Goal: Task Accomplishment & Management: Use online tool/utility

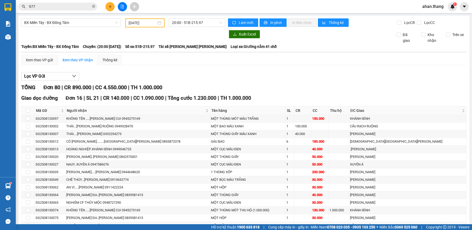
scroll to position [420, 0]
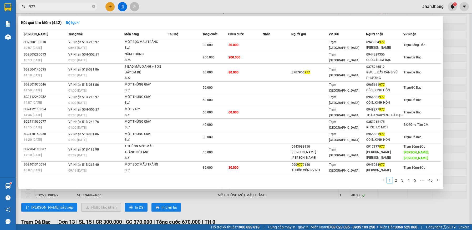
click at [49, 7] on input "977" at bounding box center [60, 7] width 62 height 6
type input "9"
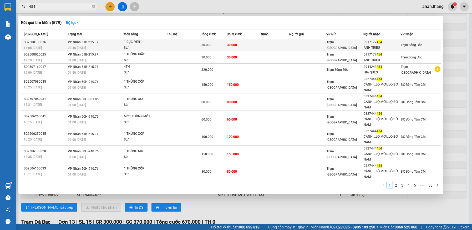
type input "454"
click at [279, 42] on td at bounding box center [275, 45] width 28 height 12
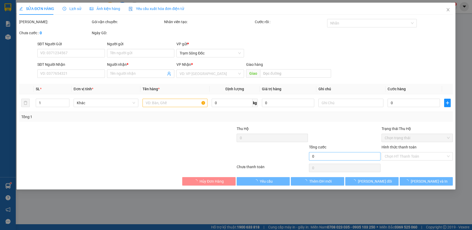
type input "0917177454"
type input "ANH TRIỀU"
type input "30.000"
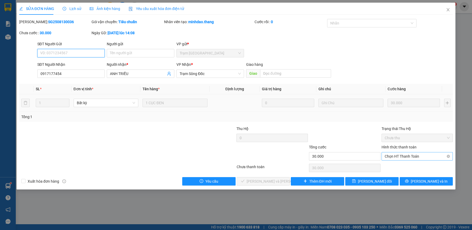
click at [409, 155] on span "Chọn HT Thanh Toán" at bounding box center [416, 156] width 65 height 8
click at [407, 166] on div "Tại văn phòng" at bounding box center [416, 167] width 65 height 6
type input "0"
click at [266, 184] on span "[PERSON_NAME] và [PERSON_NAME] hàng" at bounding box center [281, 181] width 71 height 6
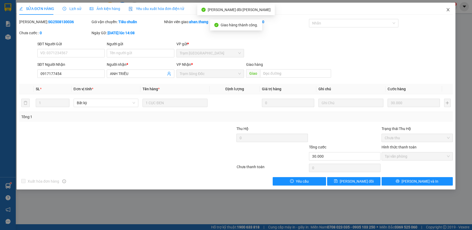
click at [446, 9] on icon "close" at bounding box center [448, 10] width 4 height 4
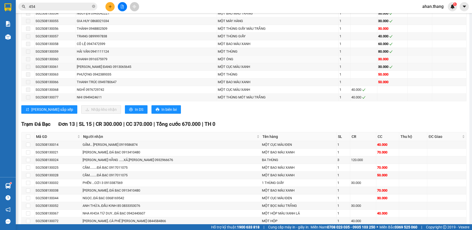
scroll to position [526, 0]
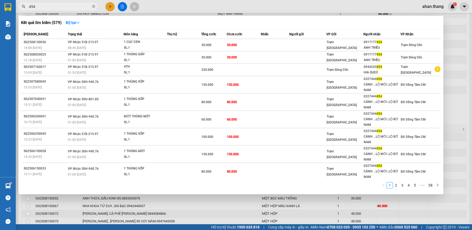
click at [39, 7] on input "454" at bounding box center [60, 7] width 62 height 6
type input "4"
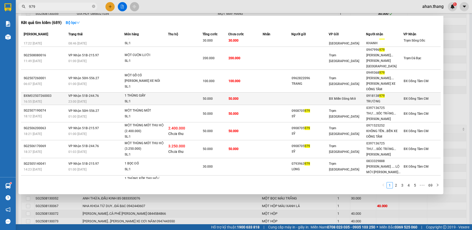
scroll to position [0, 0]
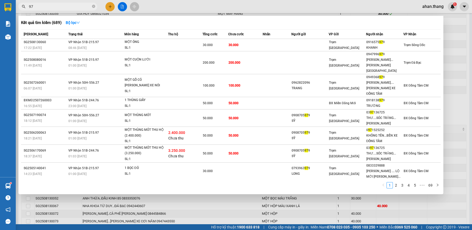
type input "9"
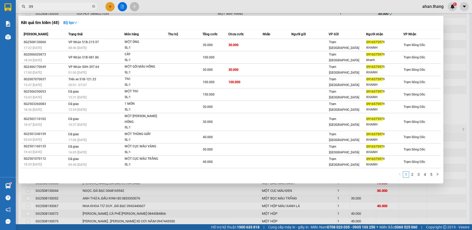
type input "0"
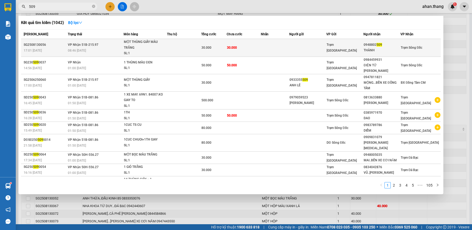
type input "509"
click at [232, 50] on td "30.000" at bounding box center [244, 48] width 34 height 18
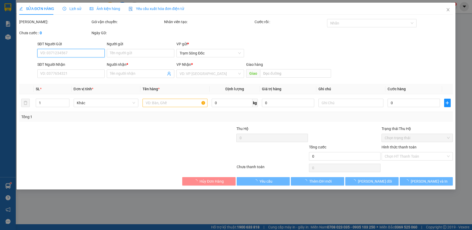
type input "0948802509"
type input "THÀNH"
type input "30.000"
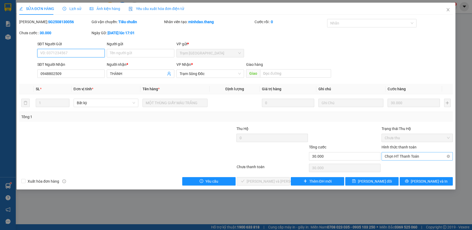
click at [426, 156] on span "Chọn HT Thanh Toán" at bounding box center [416, 156] width 65 height 8
click at [421, 167] on div "Tại văn phòng" at bounding box center [416, 167] width 65 height 6
type input "0"
click at [284, 184] on button "[PERSON_NAME] và [PERSON_NAME] hàng" at bounding box center [263, 181] width 53 height 8
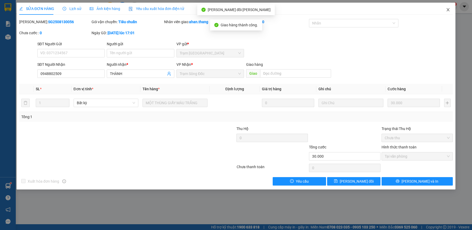
click at [447, 11] on icon "close" at bounding box center [447, 9] width 3 height 3
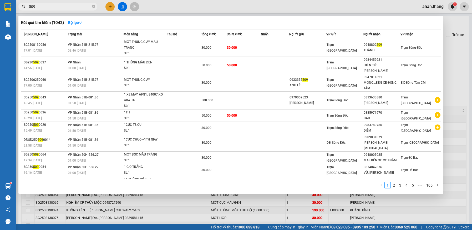
click at [67, 8] on input "509" at bounding box center [60, 7] width 62 height 6
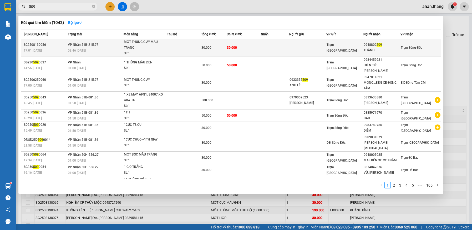
click at [175, 50] on td at bounding box center [184, 48] width 34 height 18
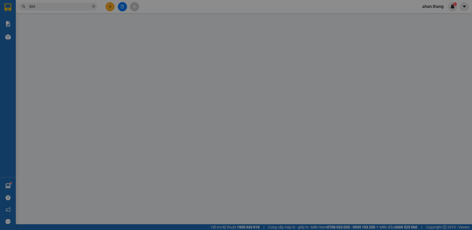
type input "0948802509"
type input "THÀNH"
type input "30.000"
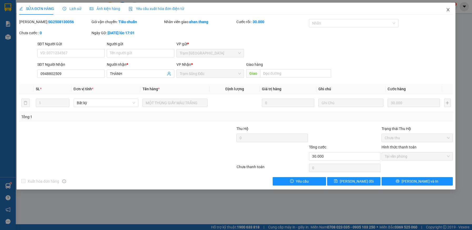
click at [447, 8] on icon "close" at bounding box center [448, 10] width 4 height 4
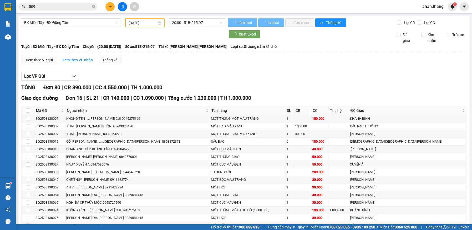
click at [53, 8] on input "509" at bounding box center [60, 7] width 62 height 6
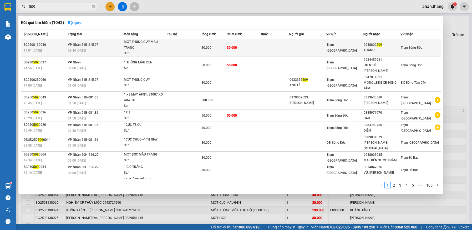
click at [167, 48] on td at bounding box center [184, 48] width 34 height 18
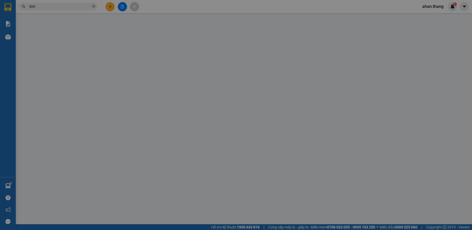
type input "0948802509"
type input "THÀNH"
type input "30.000"
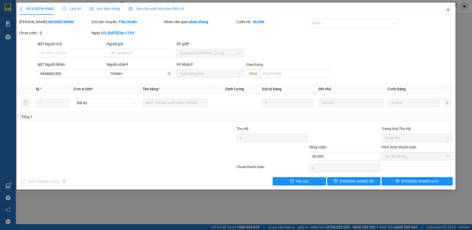
click at [446, 9] on icon "close" at bounding box center [448, 10] width 4 height 4
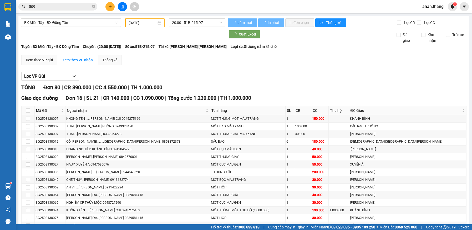
click at [39, 6] on input "509" at bounding box center [60, 7] width 62 height 6
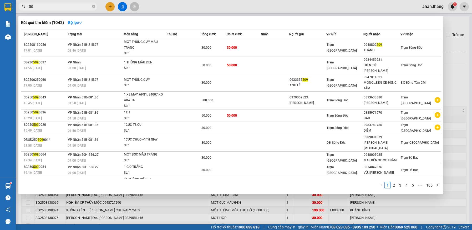
type input "5"
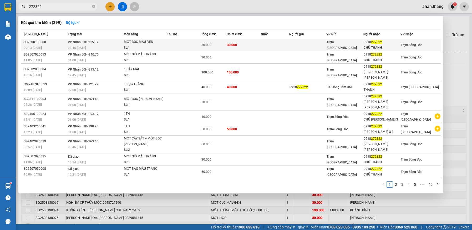
type input "272322"
click at [278, 47] on td at bounding box center [275, 45] width 28 height 12
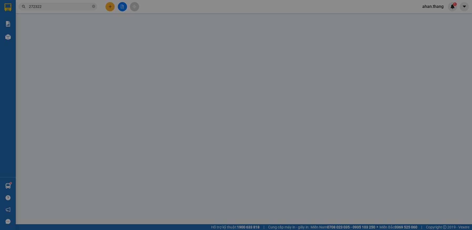
type input "0918272322"
type input "CHÚ THÀNH"
type input "30.000"
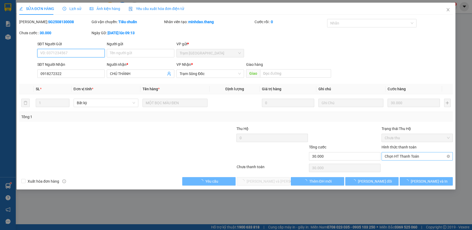
click at [399, 156] on span "Chọn HT Thanh Toán" at bounding box center [416, 156] width 65 height 8
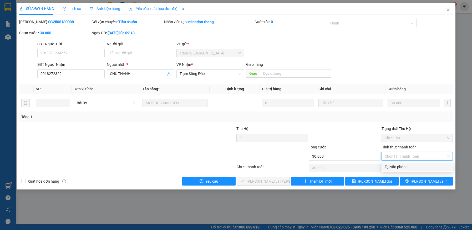
drag, startPoint x: 398, startPoint y: 167, endPoint x: 393, endPoint y: 167, distance: 5.8
click at [398, 167] on div "Tại văn phòng" at bounding box center [416, 167] width 65 height 6
type input "0"
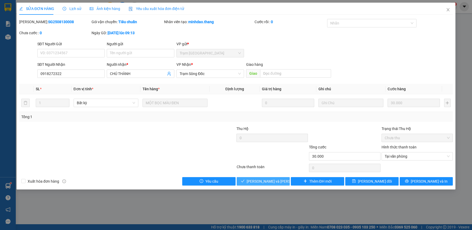
click at [254, 182] on span "[PERSON_NAME] và [PERSON_NAME] hàng" at bounding box center [281, 181] width 71 height 6
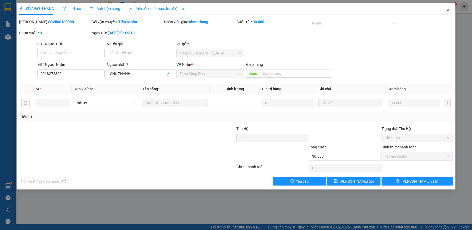
click at [448, 7] on span "Close" at bounding box center [447, 10] width 15 height 15
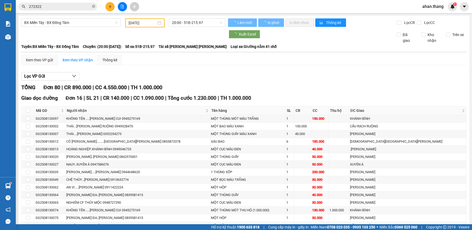
click at [49, 9] on input "272322" at bounding box center [60, 7] width 62 height 6
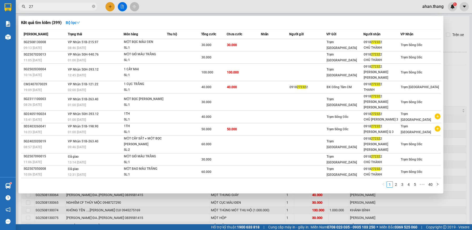
type input "2"
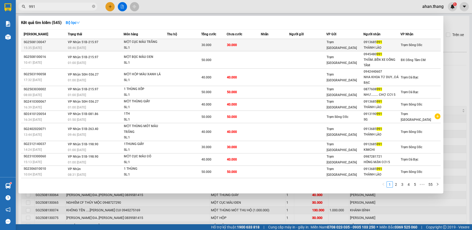
type input "991"
click at [280, 45] on td at bounding box center [275, 45] width 28 height 12
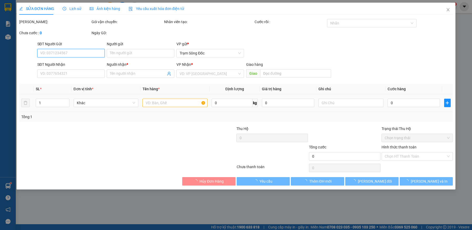
type input "0913685991"
type input "THÀNH LÀO"
type input "30.000"
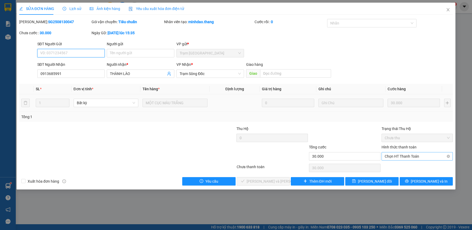
click at [415, 155] on span "Chọn HT Thanh Toán" at bounding box center [416, 156] width 65 height 8
click at [403, 167] on div "Tại văn phòng" at bounding box center [416, 167] width 65 height 6
type input "0"
click at [279, 182] on span "[PERSON_NAME] và [PERSON_NAME] hàng" at bounding box center [281, 181] width 71 height 6
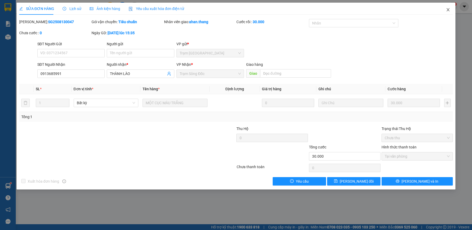
click at [448, 9] on icon "close" at bounding box center [448, 10] width 4 height 4
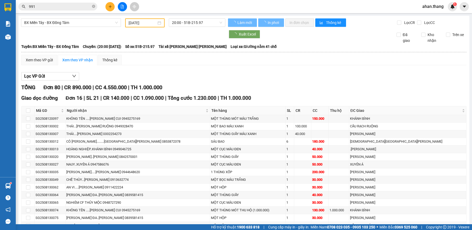
click at [42, 4] on input "991" at bounding box center [60, 7] width 62 height 6
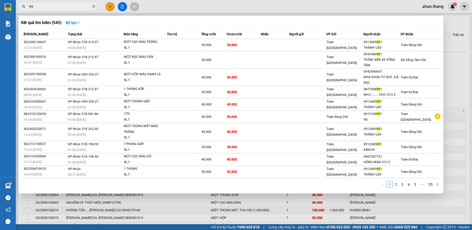
type input "9"
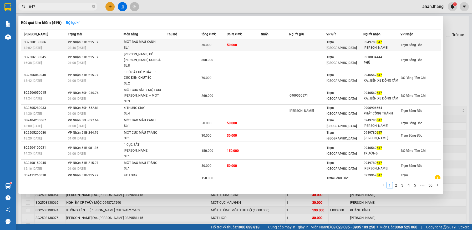
type input "647"
click at [266, 44] on td at bounding box center [275, 45] width 28 height 12
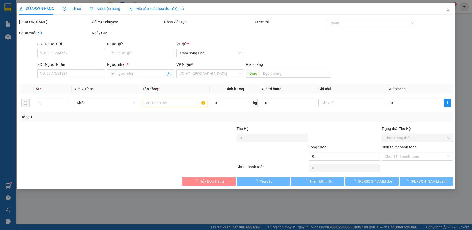
type input "0949780647"
type input "THANH TRÚC"
type input "50.000"
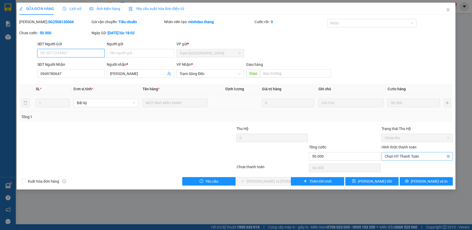
click at [410, 155] on span "Chọn HT Thanh Toán" at bounding box center [416, 156] width 65 height 8
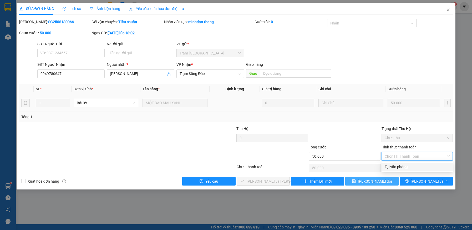
drag, startPoint x: 412, startPoint y: 167, endPoint x: 348, endPoint y: 177, distance: 64.7
click at [410, 167] on div "Tại văn phòng" at bounding box center [416, 167] width 65 height 6
type input "0"
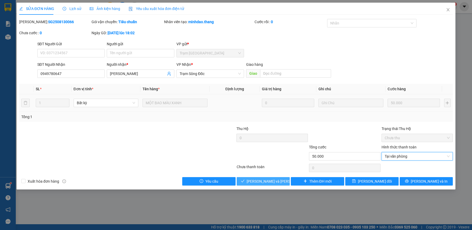
click at [272, 180] on span "[PERSON_NAME] và [PERSON_NAME] hàng" at bounding box center [281, 181] width 71 height 6
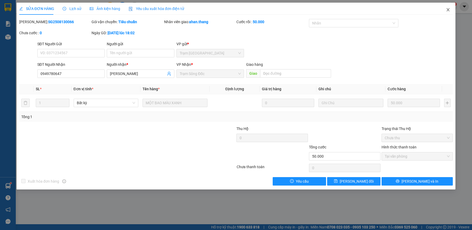
click at [448, 10] on icon "close" at bounding box center [447, 9] width 3 height 3
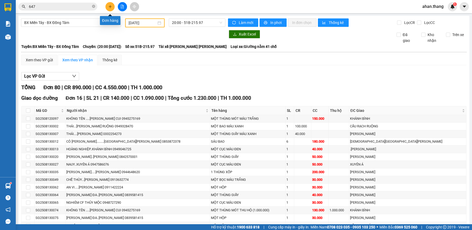
click at [106, 8] on button at bounding box center [109, 6] width 9 height 9
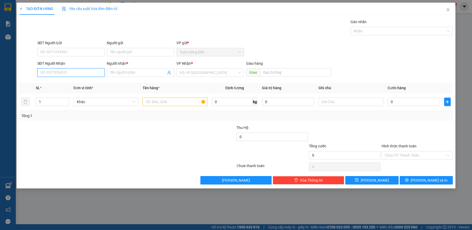
click at [74, 72] on input "SĐT Người Nhận" at bounding box center [71, 72] width 68 height 8
type input "0913271920"
click at [131, 72] on input "Người nhận *" at bounding box center [138, 73] width 56 height 6
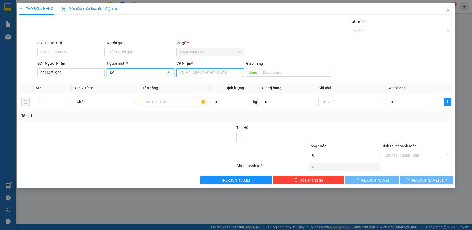
type input "SG"
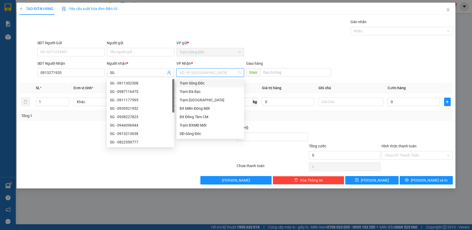
click at [209, 70] on input "search" at bounding box center [208, 73] width 58 height 8
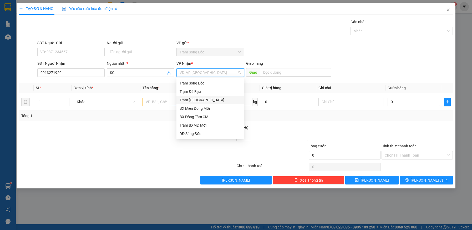
click at [201, 97] on div "Trạm [GEOGRAPHIC_DATA]" at bounding box center [210, 100] width 68 height 8
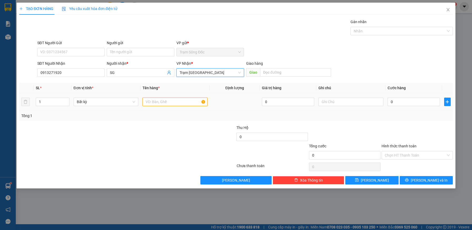
click at [174, 100] on input "text" at bounding box center [174, 101] width 65 height 8
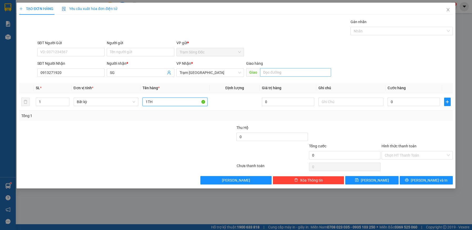
type input "1TH"
click at [292, 73] on input "text" at bounding box center [295, 72] width 71 height 8
type input "TRAM UNG BUU"
click at [402, 100] on input "0" at bounding box center [413, 101] width 52 height 8
type input "6"
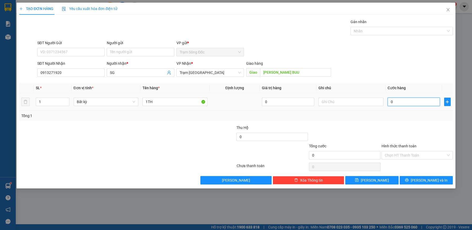
type input "6"
type input "60"
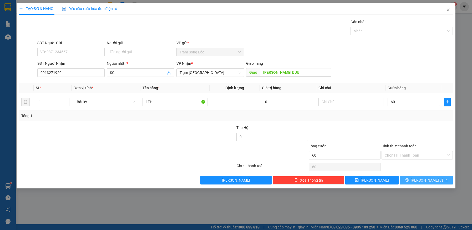
type input "60.000"
click at [408, 181] on icon "printer" at bounding box center [407, 180] width 4 height 4
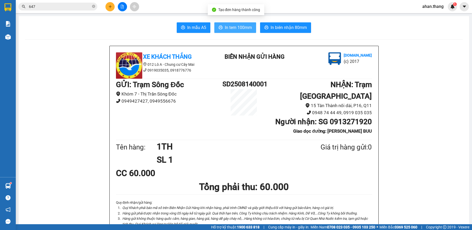
click at [234, 29] on span "In tem 100mm" at bounding box center [238, 27] width 27 height 7
click at [109, 4] on button at bounding box center [109, 6] width 9 height 9
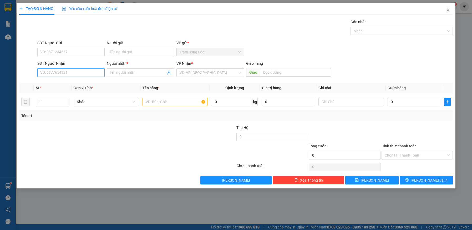
click at [58, 71] on input "SĐT Người Nhận" at bounding box center [71, 72] width 68 height 8
type input "0903088959"
click at [138, 73] on input "Người nhận *" at bounding box center [138, 73] width 56 height 6
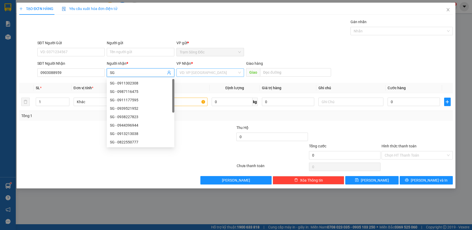
type input "SG"
click at [215, 73] on input "search" at bounding box center [208, 73] width 58 height 8
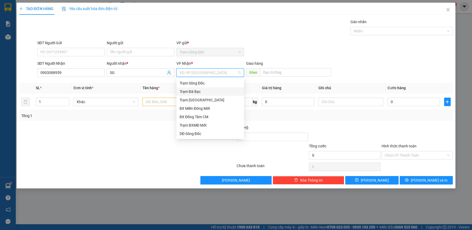
click at [205, 93] on div "Trạm Đá Bạc" at bounding box center [209, 92] width 61 height 6
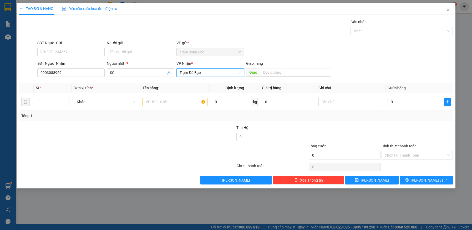
click at [207, 70] on span "Trạm Đá Bạc" at bounding box center [209, 73] width 61 height 8
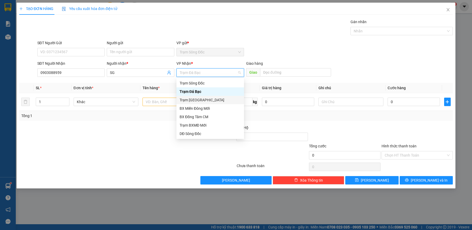
click at [202, 100] on div "Trạm [GEOGRAPHIC_DATA]" at bounding box center [209, 100] width 61 height 6
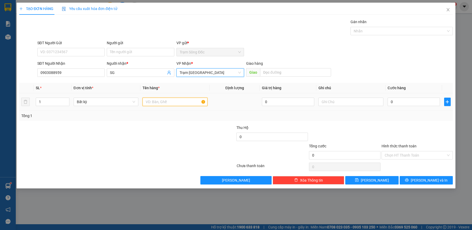
click at [162, 101] on input "text" at bounding box center [174, 101] width 65 height 8
type input "1TH GIAY"
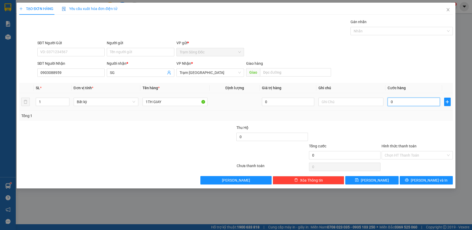
click at [410, 104] on input "0" at bounding box center [413, 101] width 52 height 8
type input "5"
type input "50"
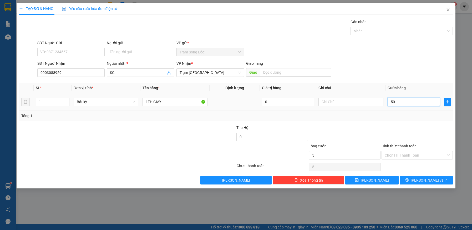
type input "50"
type input "50.000"
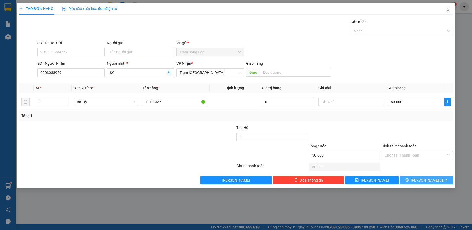
drag, startPoint x: 416, startPoint y: 179, endPoint x: 397, endPoint y: 167, distance: 22.8
click at [408, 178] on icon "printer" at bounding box center [407, 180] width 4 height 4
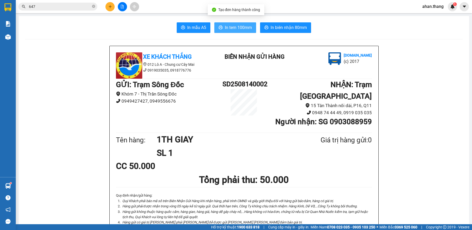
click at [239, 24] on span "In tem 100mm" at bounding box center [238, 27] width 27 height 7
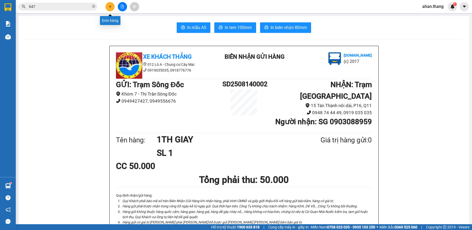
click at [110, 8] on icon "plus" at bounding box center [110, 7] width 4 height 4
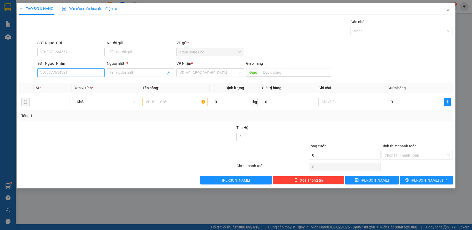
click at [68, 75] on input "SĐT Người Nhận" at bounding box center [71, 72] width 68 height 8
type input "0983717115"
click at [87, 81] on div "0983717115 - LONG" at bounding box center [70, 83] width 61 height 6
type input "LONG"
type input "0983717115"
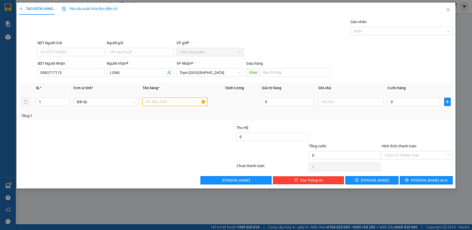
click at [167, 102] on input "text" at bounding box center [174, 101] width 65 height 8
type input "1CUC [PERSON_NAME]"
click at [405, 104] on input "0" at bounding box center [413, 101] width 52 height 8
type input "3"
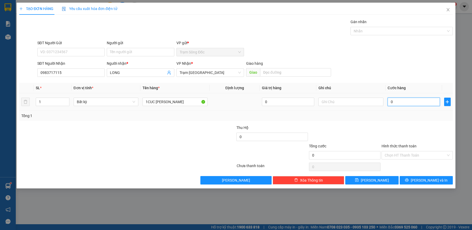
type input "3"
type input "30"
type input "30.000"
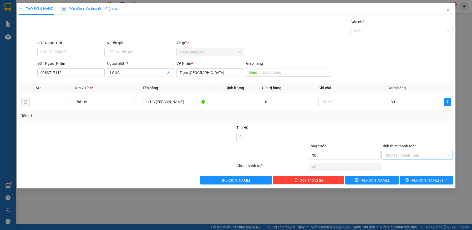
type input "30.000"
click at [405, 155] on input "Hình thức thanh toán" at bounding box center [414, 155] width 61 height 8
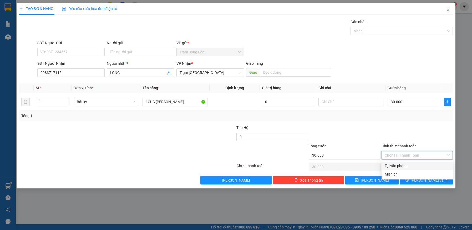
click at [405, 165] on div "Tại văn phòng" at bounding box center [416, 166] width 65 height 6
type input "0"
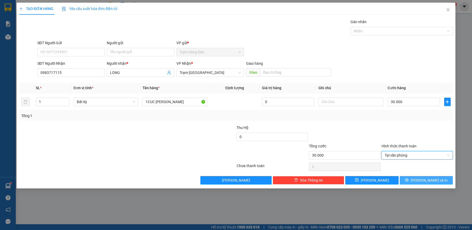
click at [411, 182] on button "[PERSON_NAME] và In" at bounding box center [425, 180] width 53 height 8
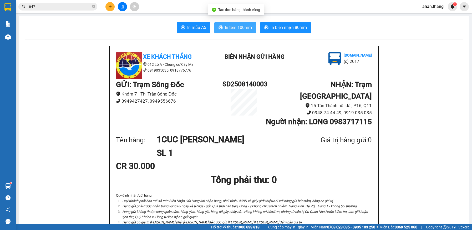
click at [230, 27] on span "In tem 100mm" at bounding box center [238, 27] width 27 height 7
click at [109, 8] on icon "plus" at bounding box center [110, 7] width 4 height 4
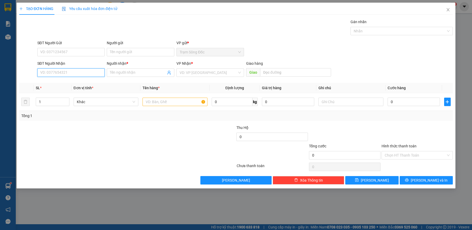
click at [61, 71] on input "SĐT Người Nhận" at bounding box center [71, 72] width 68 height 8
click at [63, 81] on div "0703204048 - NGUYỄN THỊ BÉ EM" at bounding box center [70, 83] width 61 height 6
type input "0703204048"
type input "[PERSON_NAME] EM"
type input "0703204048"
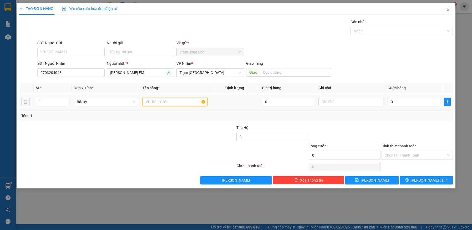
click at [182, 103] on input "text" at bounding box center [174, 101] width 65 height 8
type input "1TH"
click at [420, 101] on input "0" at bounding box center [413, 101] width 52 height 8
type input "5"
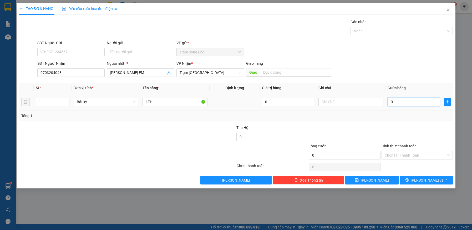
type input "5"
type input "50"
type input "50.000"
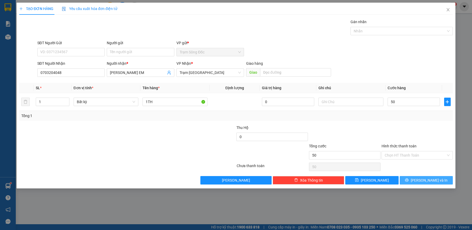
type input "50.000"
click at [408, 179] on icon "printer" at bounding box center [407, 180] width 4 height 4
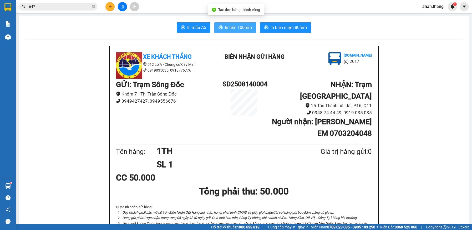
click at [244, 30] on span "In tem 100mm" at bounding box center [238, 27] width 27 height 7
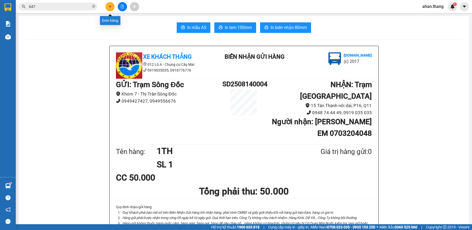
click at [109, 6] on icon "plus" at bounding box center [110, 7] width 4 height 4
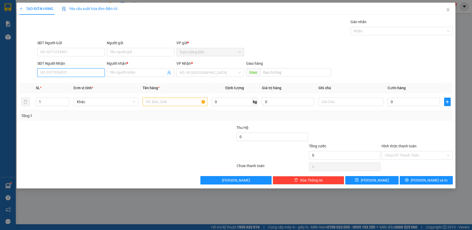
click at [66, 71] on input "SĐT Người Nhận" at bounding box center [71, 72] width 68 height 8
click at [63, 83] on div "0939585447 - CHI NHUNG" at bounding box center [70, 83] width 61 height 6
type input "0939585447"
type input "[PERSON_NAME]"
type input "0939585447"
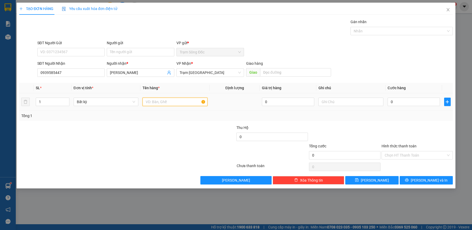
click at [176, 100] on input "text" at bounding box center [174, 101] width 65 height 8
type input "1 CUC DEN"
click at [406, 104] on input "0" at bounding box center [413, 101] width 52 height 8
type input "3"
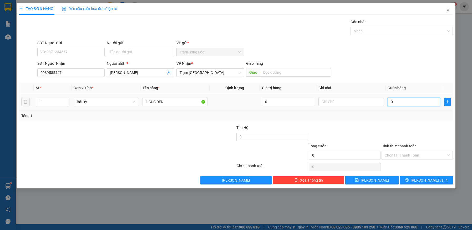
type input "3"
type input "30"
type input "30.000"
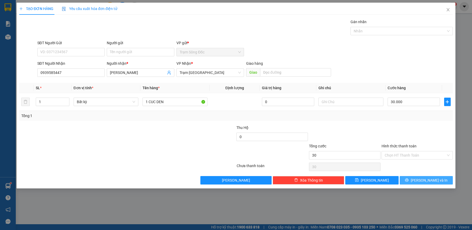
type input "30.000"
click at [408, 180] on icon "printer" at bounding box center [406, 179] width 3 height 3
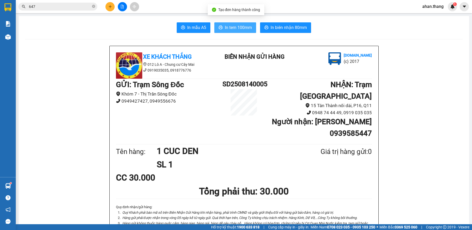
click at [235, 28] on span "In tem 100mm" at bounding box center [238, 27] width 27 height 7
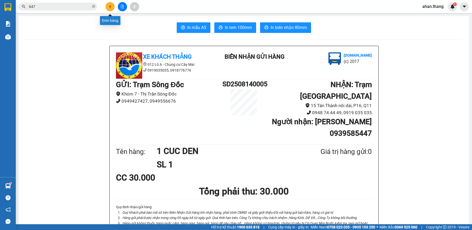
click at [109, 8] on icon "plus" at bounding box center [110, 7] width 4 height 4
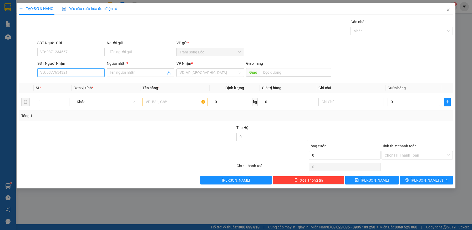
click at [90, 74] on input "SĐT Người Nhận" at bounding box center [71, 72] width 68 height 8
type input "0903469588"
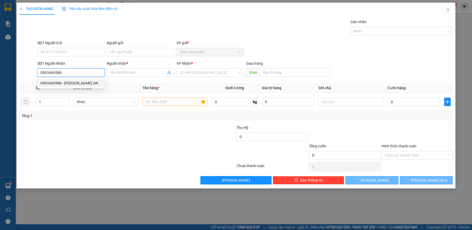
click at [80, 84] on div "0903469588 - TUẤN AN" at bounding box center [70, 83] width 61 height 6
type input "TUẤN AN"
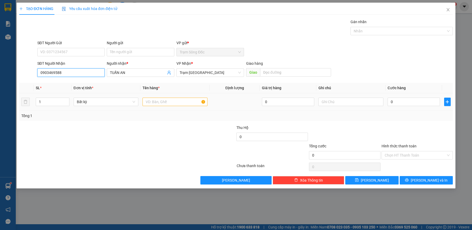
type input "0903469588"
click at [178, 103] on input "text" at bounding box center [174, 101] width 65 height 8
type input "1TH GIAY"
click at [402, 100] on input "0" at bounding box center [413, 101] width 52 height 8
type input "3"
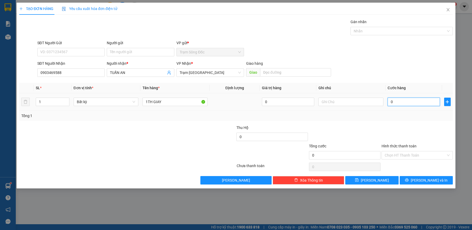
type input "3"
type input "30"
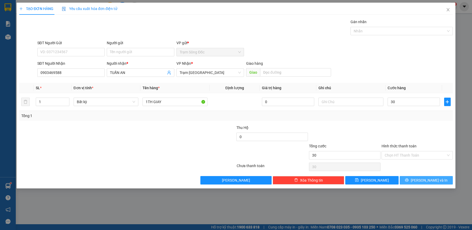
type input "30.000"
drag, startPoint x: 415, startPoint y: 178, endPoint x: 398, endPoint y: 172, distance: 17.5
click at [413, 178] on button "[PERSON_NAME] và In" at bounding box center [425, 180] width 53 height 8
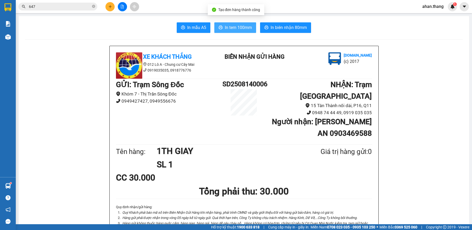
click at [242, 28] on span "In tem 100mm" at bounding box center [238, 27] width 27 height 7
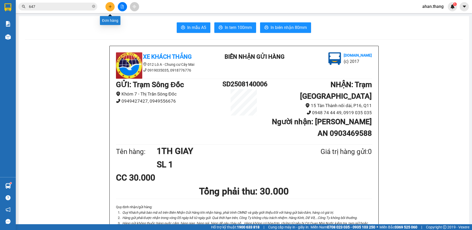
click at [107, 5] on button at bounding box center [109, 6] width 9 height 9
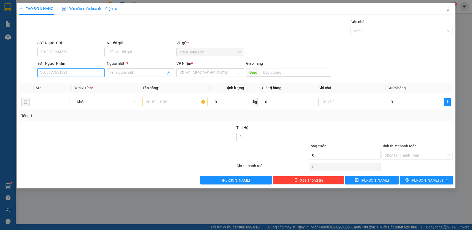
click at [60, 72] on input "SĐT Người Nhận" at bounding box center [71, 72] width 68 height 8
type input "0389033561"
click at [158, 71] on input "Người nhận *" at bounding box center [138, 73] width 56 height 6
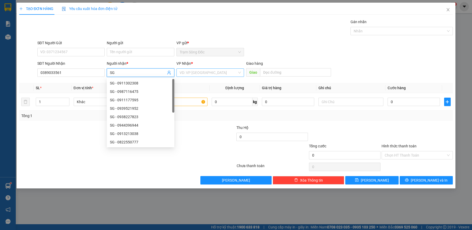
type input "SG"
click at [223, 75] on input "search" at bounding box center [208, 73] width 58 height 8
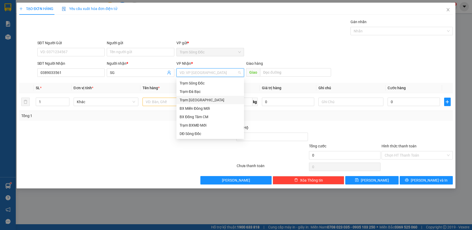
click at [209, 97] on div "Trạm [GEOGRAPHIC_DATA]" at bounding box center [209, 100] width 61 height 6
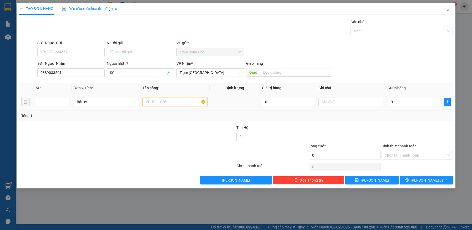
click at [182, 101] on input "text" at bounding box center [174, 101] width 65 height 8
type input "1TH"
click at [403, 102] on input "0" at bounding box center [413, 101] width 52 height 8
type input "4"
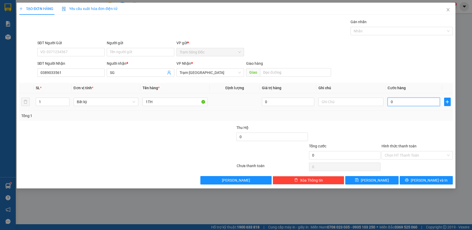
type input "4"
type input "40"
type input "40.000"
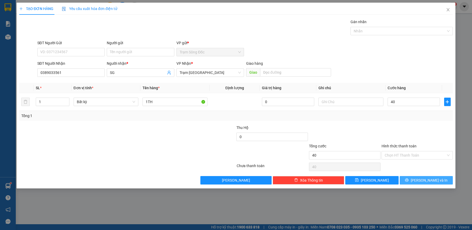
type input "40.000"
drag, startPoint x: 409, startPoint y: 181, endPoint x: 406, endPoint y: 176, distance: 6.4
click at [408, 179] on button "[PERSON_NAME] và In" at bounding box center [425, 180] width 53 height 8
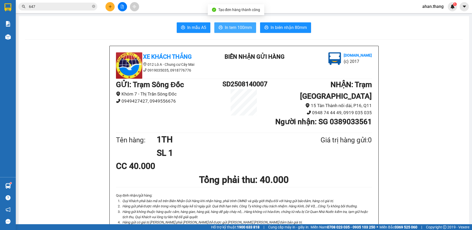
click at [226, 28] on span "In tem 100mm" at bounding box center [238, 27] width 27 height 7
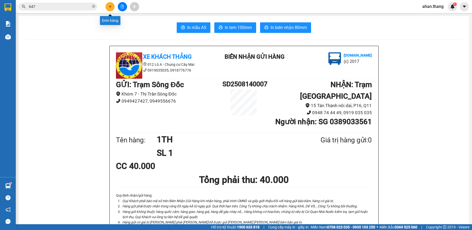
click at [109, 5] on icon "plus" at bounding box center [110, 7] width 4 height 4
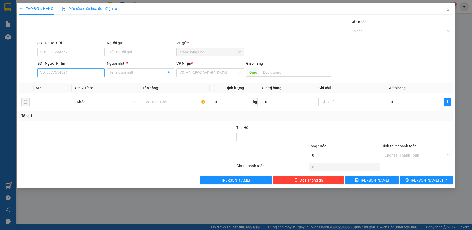
click at [80, 75] on input "SĐT Người Nhận" at bounding box center [71, 72] width 68 height 8
type input "0914759973"
click at [59, 84] on div "0914759973 - TRANG" at bounding box center [70, 83] width 61 height 6
type input "TRANG"
type input "0914759973"
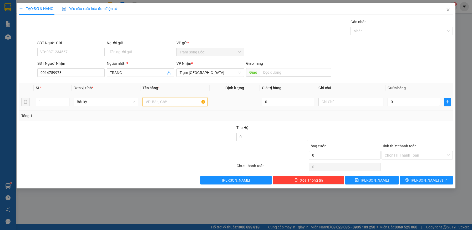
click at [161, 103] on input "text" at bounding box center [174, 101] width 65 height 8
type input "2TH"
click at [412, 102] on input "0" at bounding box center [413, 101] width 52 height 8
type input "9"
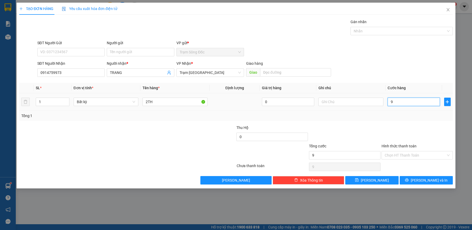
type input "9"
type input "90"
type input "90.000"
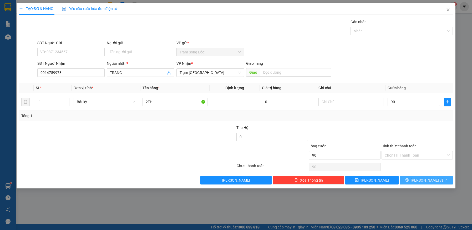
type input "90.000"
click at [431, 179] on span "[PERSON_NAME] và In" at bounding box center [428, 180] width 37 height 6
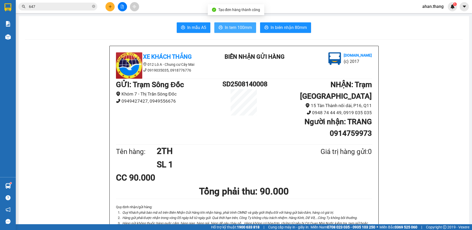
click at [245, 29] on span "In tem 100mm" at bounding box center [238, 27] width 27 height 7
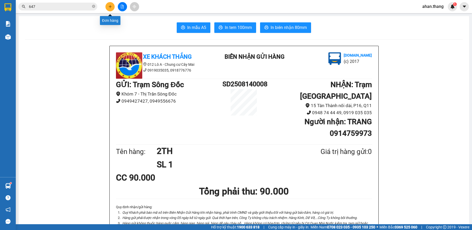
click at [110, 6] on icon "plus" at bounding box center [110, 7] width 4 height 4
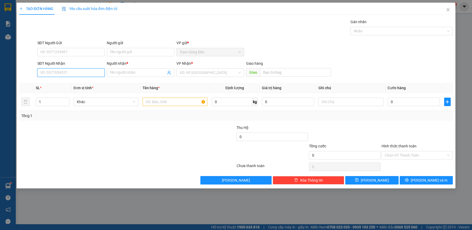
click at [65, 72] on input "SĐT Người Nhận" at bounding box center [71, 72] width 68 height 8
type input "0933150763"
click at [60, 83] on div "0933150763 - K TEN" at bounding box center [70, 83] width 61 height 6
type input "K TEN"
type input "AN HUU"
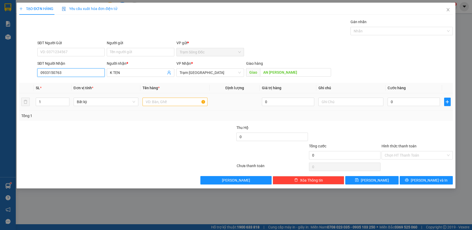
type input "0933150763"
click at [187, 104] on input "text" at bounding box center [174, 101] width 65 height 8
type input "1TH"
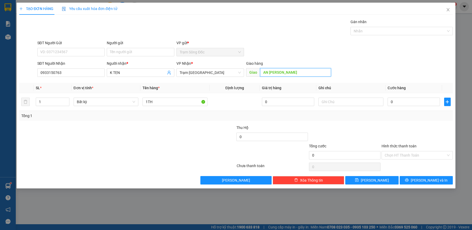
click at [281, 72] on input "AN HUU" at bounding box center [295, 72] width 71 height 8
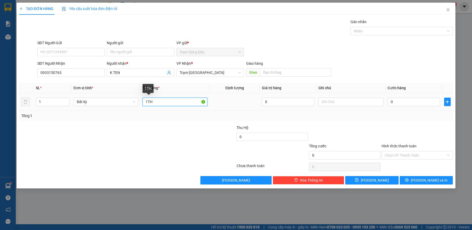
click at [171, 103] on input "1TH" at bounding box center [174, 101] width 65 height 8
type input "1TH GIAY"
click at [404, 103] on input "0" at bounding box center [413, 101] width 52 height 8
type input "4"
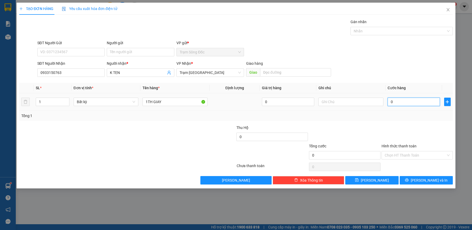
type input "4"
type input "40"
type input "40.000"
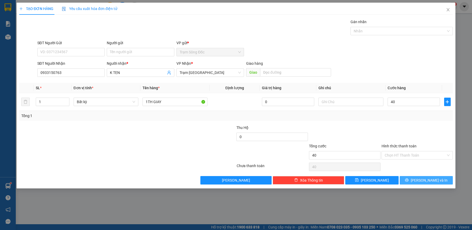
type input "40.000"
drag, startPoint x: 419, startPoint y: 180, endPoint x: 384, endPoint y: 163, distance: 38.4
click at [412, 177] on button "[PERSON_NAME] và In" at bounding box center [425, 180] width 53 height 8
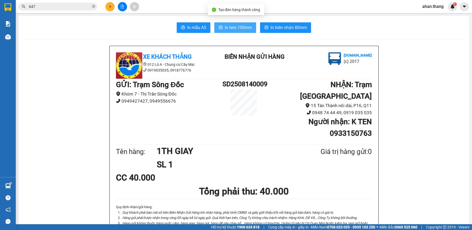
click at [232, 27] on span "In tem 100mm" at bounding box center [238, 27] width 27 height 7
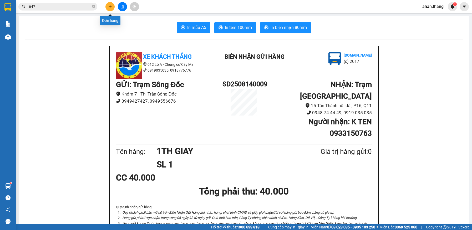
click at [109, 6] on icon "plus" at bounding box center [110, 7] width 4 height 4
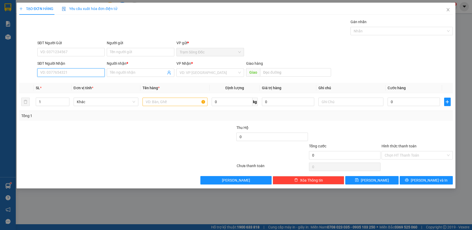
click at [77, 73] on input "SĐT Người Nhận" at bounding box center [71, 72] width 68 height 8
click at [67, 83] on div "0814997766 - THU" at bounding box center [70, 83] width 61 height 6
type input "0814997766"
type input "THU"
type input "0814997766"
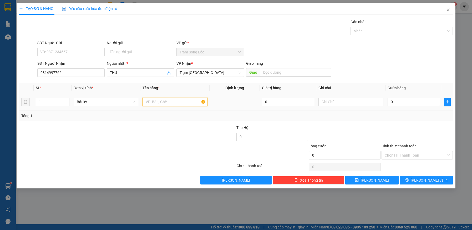
click at [194, 102] on input "text" at bounding box center [174, 101] width 65 height 8
type input "1TH"
click at [408, 104] on input "0" at bounding box center [413, 101] width 52 height 8
type input "5"
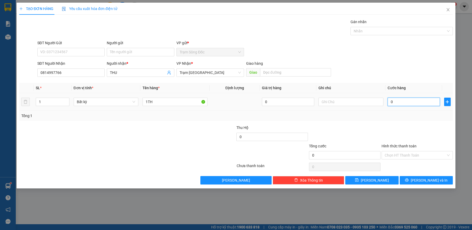
type input "5"
type input "50"
type input "50.000"
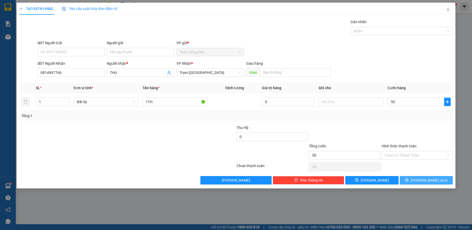
type input "50.000"
click at [410, 181] on button "[PERSON_NAME] và In" at bounding box center [425, 180] width 53 height 8
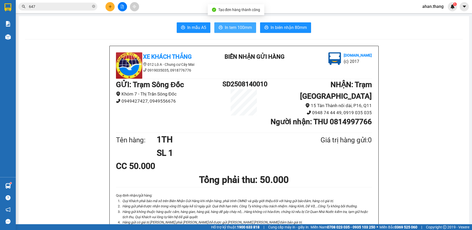
click at [225, 26] on span "In tem 100mm" at bounding box center [238, 27] width 27 height 7
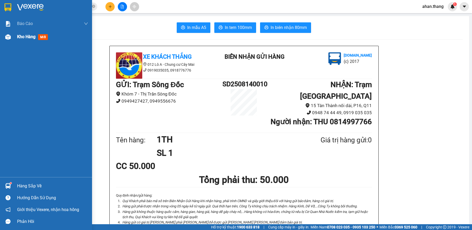
click at [17, 37] on div "Kho hàng mới" at bounding box center [46, 36] width 92 height 13
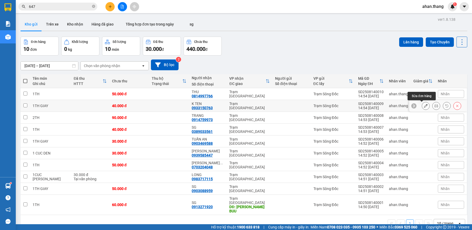
click at [424, 105] on icon at bounding box center [426, 106] width 4 height 4
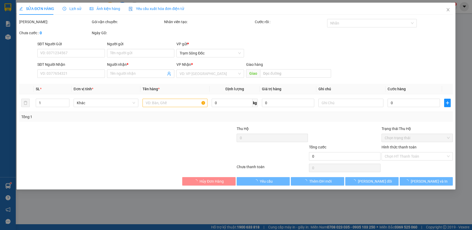
type input "0933150763"
type input "K TEN"
type input "40.000"
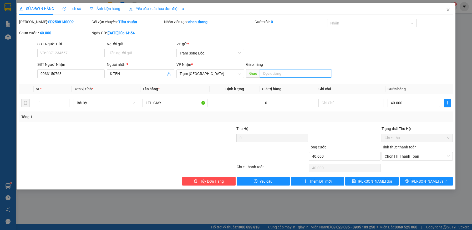
click at [297, 75] on input "text" at bounding box center [295, 73] width 71 height 8
type input "NGA TU GA"
click at [416, 104] on input "40.000" at bounding box center [413, 103] width 52 height 8
type input "0"
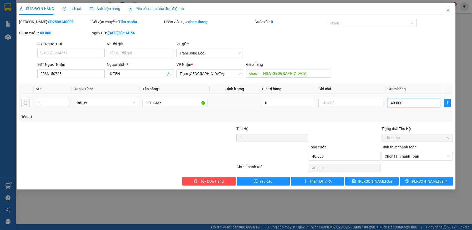
type input "0"
type input "5"
type input "05"
type input "50"
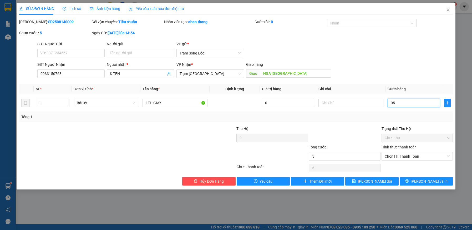
type input "50"
type input "050"
type input "50.000"
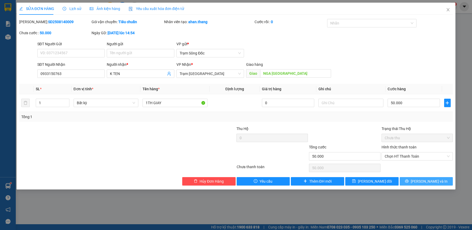
click at [433, 182] on span "[PERSON_NAME] và In" at bounding box center [428, 181] width 37 height 6
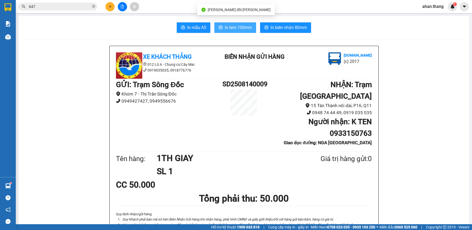
click at [242, 27] on span "In tem 100mm" at bounding box center [238, 27] width 27 height 7
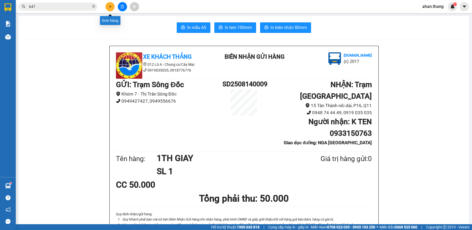
click at [109, 6] on icon "plus" at bounding box center [110, 7] width 4 height 4
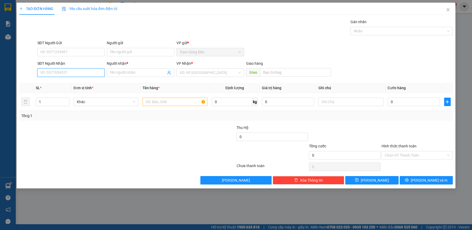
click at [82, 74] on input "SĐT Người Nhận" at bounding box center [71, 72] width 68 height 8
click at [70, 81] on div "0868229404 - NHAT" at bounding box center [70, 83] width 61 height 6
type input "0868229404"
type input "NHAT"
type input "NGA TU GA"
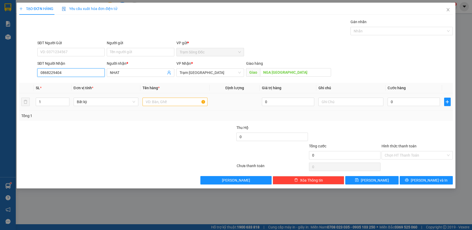
type input "0868229404"
click at [171, 101] on input "text" at bounding box center [174, 101] width 65 height 8
type input "1TH"
click at [425, 103] on input "0" at bounding box center [413, 101] width 52 height 8
type input "5"
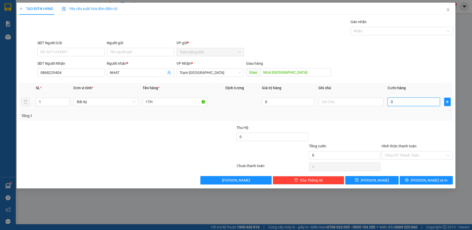
type input "5"
type input "50"
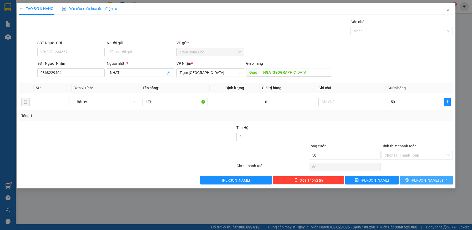
type input "50.000"
click at [408, 180] on icon "printer" at bounding box center [407, 180] width 4 height 4
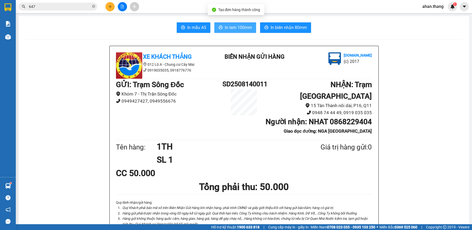
click at [234, 27] on span "In tem 100mm" at bounding box center [238, 27] width 27 height 7
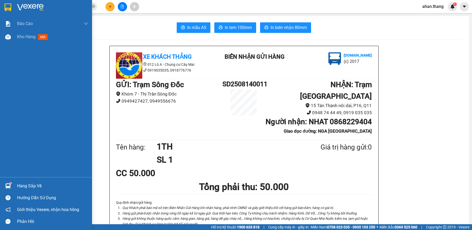
drag, startPoint x: 21, startPoint y: 37, endPoint x: 44, endPoint y: 125, distance: 91.7
click at [21, 37] on span "Kho hàng" at bounding box center [26, 36] width 18 height 5
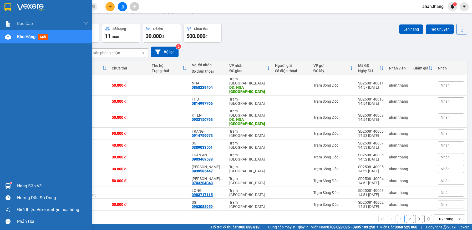
scroll to position [24, 0]
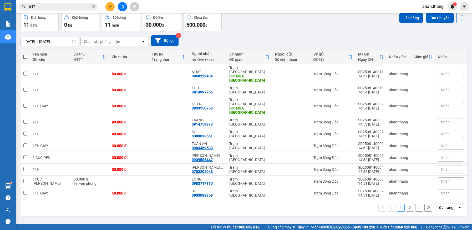
click at [440, 205] on div "10 / trang" at bounding box center [445, 207] width 16 height 5
click at [441, 179] on span "100 / trang" at bounding box center [443, 178] width 19 height 5
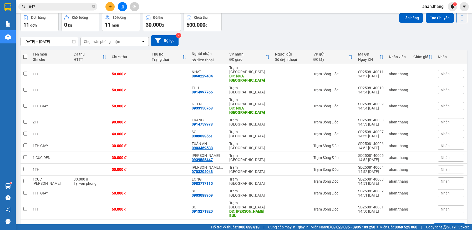
click at [442, 225] on div "100 / trang" at bounding box center [446, 227] width 18 height 5
click at [443, 192] on span "100 / trang" at bounding box center [444, 190] width 20 height 5
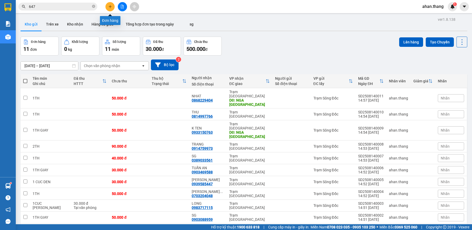
click at [109, 8] on button at bounding box center [109, 6] width 9 height 9
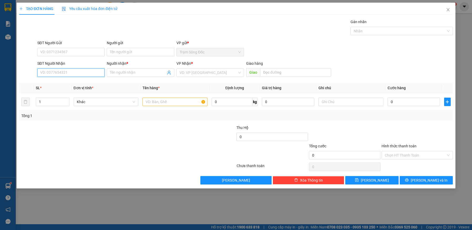
click at [82, 74] on input "SĐT Người Nhận" at bounding box center [71, 72] width 68 height 8
click at [68, 83] on div "0946221270 - SG" at bounding box center [70, 83] width 61 height 6
click at [171, 101] on input "text" at bounding box center [174, 101] width 65 height 8
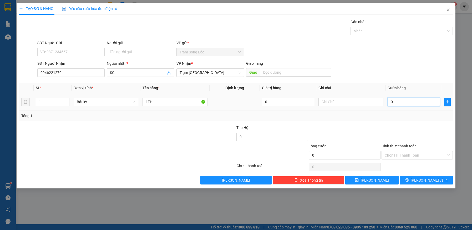
click at [428, 102] on input "0" at bounding box center [413, 101] width 52 height 8
click at [423, 178] on span "[PERSON_NAME] và In" at bounding box center [428, 180] width 37 height 6
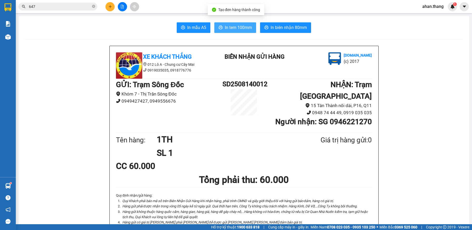
click at [226, 25] on span "In tem 100mm" at bounding box center [238, 27] width 27 height 7
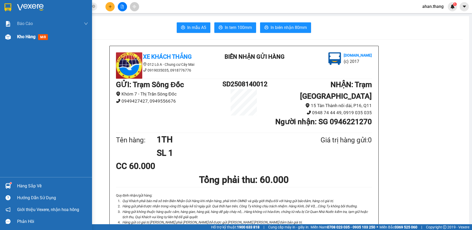
click at [24, 37] on span "Kho hàng" at bounding box center [26, 36] width 18 height 5
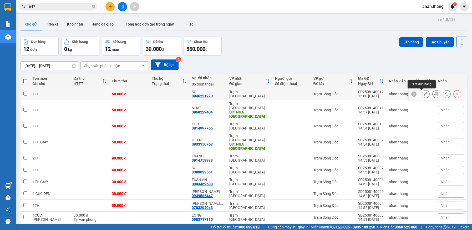
click at [424, 94] on icon at bounding box center [426, 94] width 4 height 4
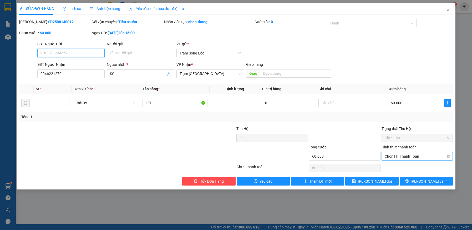
click at [400, 158] on span "Chọn HT Thanh Toán" at bounding box center [416, 156] width 65 height 8
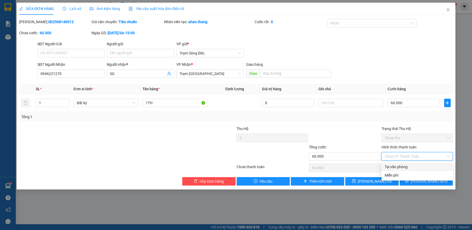
click at [400, 164] on div "Tại văn phòng" at bounding box center [416, 167] width 65 height 6
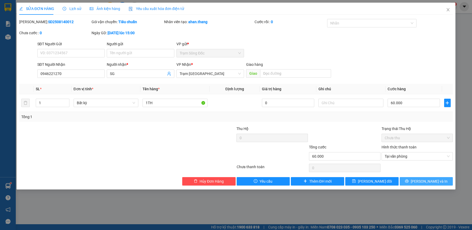
click at [408, 181] on icon "printer" at bounding box center [407, 181] width 4 height 4
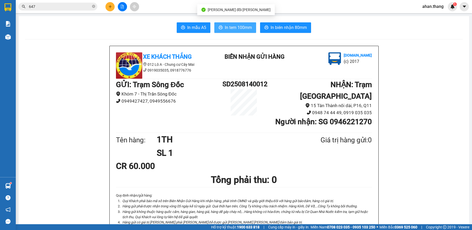
click at [231, 28] on span "In tem 100mm" at bounding box center [238, 27] width 27 height 7
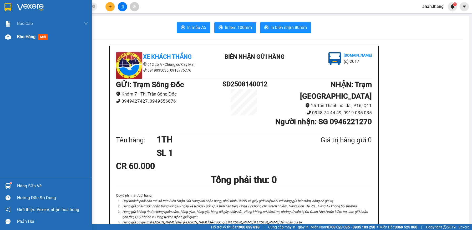
click at [19, 37] on span "Kho hàng" at bounding box center [26, 36] width 18 height 5
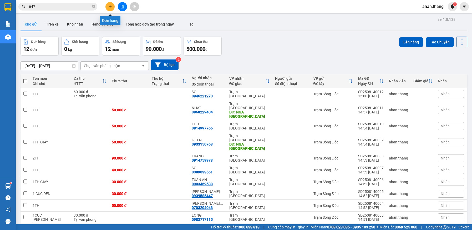
click at [109, 7] on icon "plus" at bounding box center [110, 7] width 4 height 4
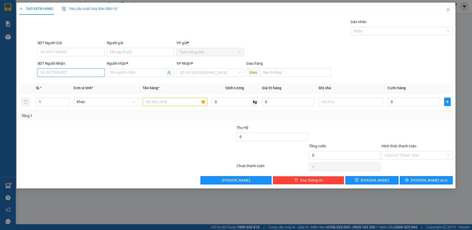
click at [70, 72] on input "SĐT Người Nhận" at bounding box center [71, 72] width 68 height 8
click at [128, 72] on input "Người nhận *" at bounding box center [138, 73] width 56 height 6
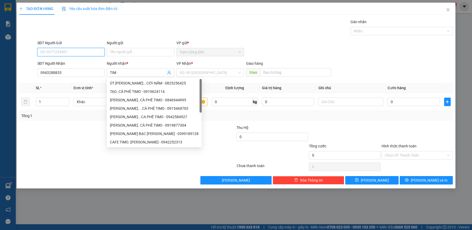
click at [71, 53] on input "SĐT Người Gửi" at bounding box center [71, 52] width 68 height 8
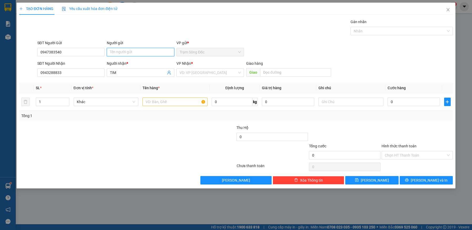
click at [132, 54] on input "Người gửi" at bounding box center [141, 52] width 68 height 8
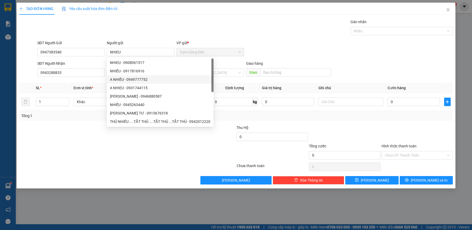
click at [281, 37] on div "Gói vận chuyển * Tiêu chuẩn Gán nhãn Nhãn" at bounding box center [244, 28] width 417 height 18
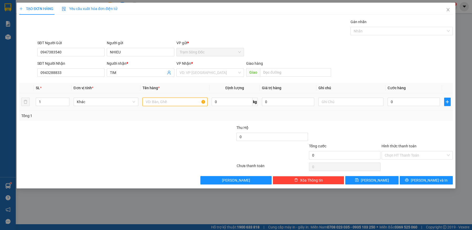
click at [180, 102] on input "text" at bounding box center [174, 101] width 65 height 8
click at [217, 71] on input "search" at bounding box center [208, 73] width 58 height 8
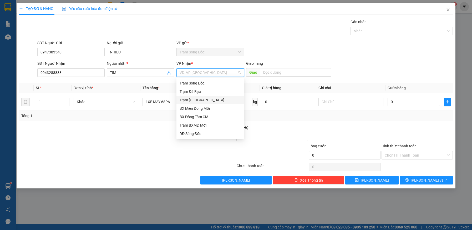
click at [204, 98] on div "Trạm [GEOGRAPHIC_DATA]" at bounding box center [209, 100] width 61 height 6
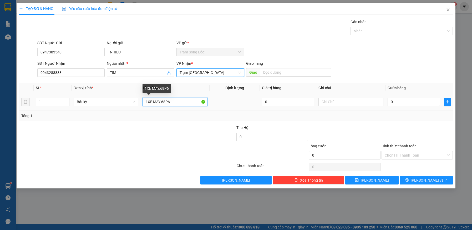
click at [176, 102] on input "1XE MAY.68P6" at bounding box center [174, 101] width 65 height 8
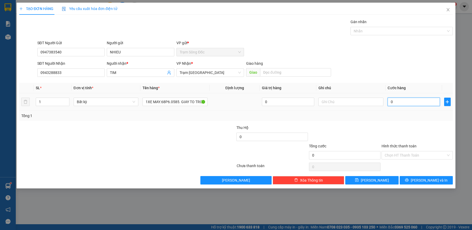
click at [416, 101] on input "0" at bounding box center [413, 101] width 52 height 8
click at [408, 178] on icon "printer" at bounding box center [407, 180] width 4 height 4
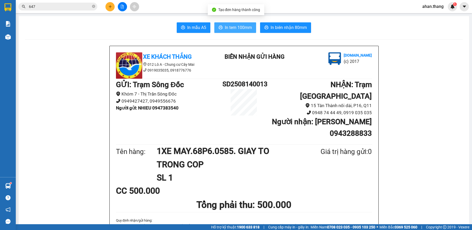
click at [220, 28] on icon "printer" at bounding box center [220, 27] width 4 height 4
click at [47, 5] on input "647" at bounding box center [60, 7] width 62 height 6
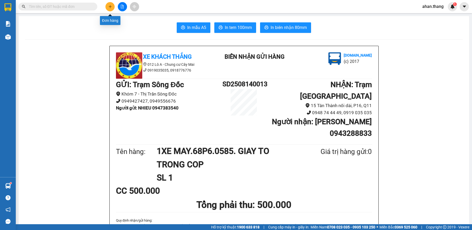
click at [110, 9] on button at bounding box center [109, 6] width 9 height 9
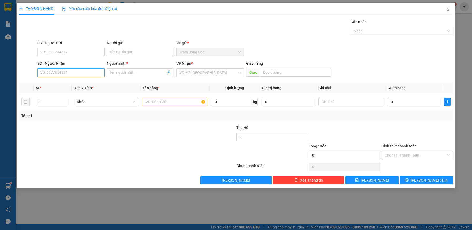
click at [72, 74] on input "SĐT Người Nhận" at bounding box center [71, 72] width 68 height 8
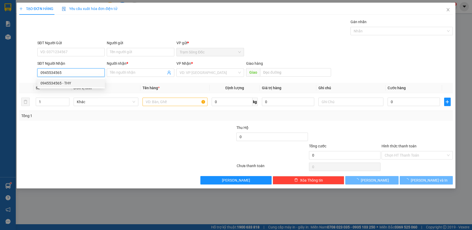
click at [66, 81] on div "0945534565 - THY" at bounding box center [70, 83] width 61 height 6
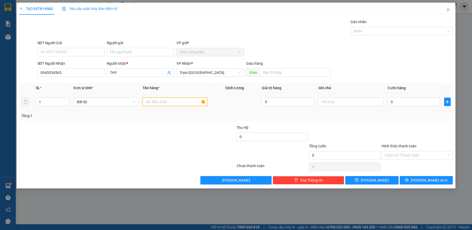
click at [171, 102] on input "text" at bounding box center [174, 101] width 65 height 8
click at [412, 101] on input "0" at bounding box center [413, 101] width 52 height 8
click at [421, 155] on input "Hình thức thanh toán" at bounding box center [414, 155] width 61 height 8
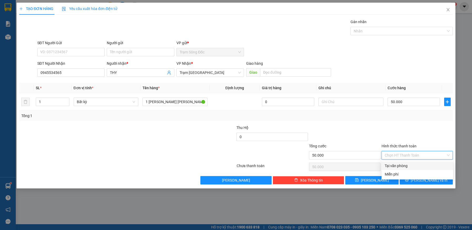
click at [419, 164] on div "Tại văn phòng" at bounding box center [416, 166] width 65 height 6
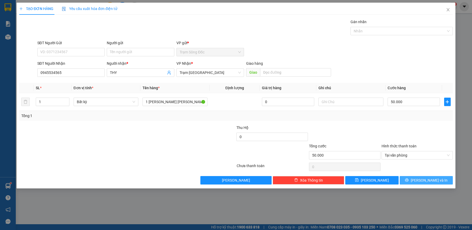
click at [408, 180] on icon "printer" at bounding box center [407, 180] width 4 height 4
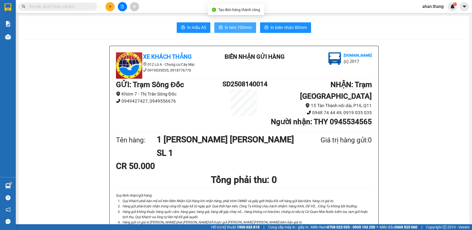
click at [238, 29] on span "In tem 100mm" at bounding box center [238, 27] width 27 height 7
click at [68, 7] on input "text" at bounding box center [60, 7] width 62 height 6
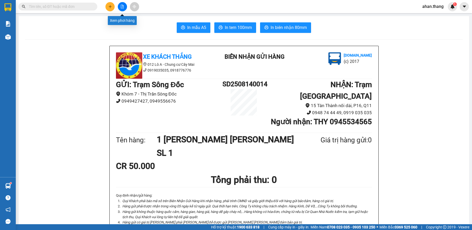
click at [122, 7] on icon "file-add" at bounding box center [122, 7] width 4 height 4
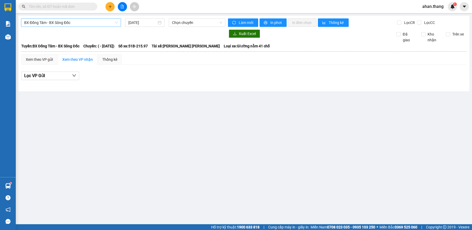
click at [94, 25] on span "BX Đồng Tâm - BX Sông Đốc" at bounding box center [71, 23] width 94 height 8
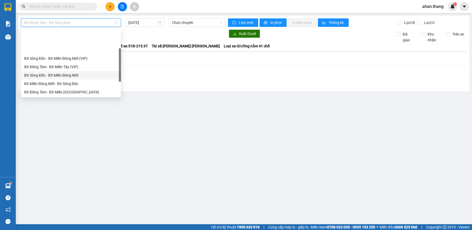
scroll to position [50, 0]
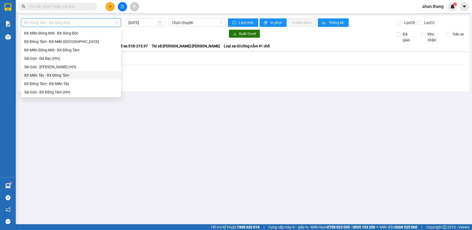
click at [63, 74] on div "BX Miền Tây - BX Đồng Tâm" at bounding box center [71, 75] width 94 height 6
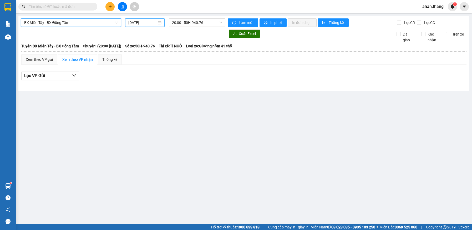
click at [136, 23] on input "[DATE]" at bounding box center [142, 23] width 28 height 6
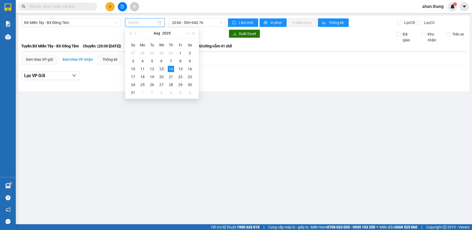
click at [164, 69] on div "13" at bounding box center [161, 69] width 6 height 6
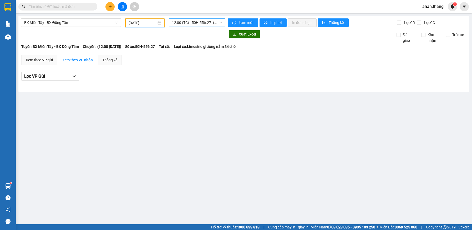
click at [179, 20] on span "12:00 (TC) - 50H-556.27 - (Đã hủy)" at bounding box center [197, 23] width 50 height 8
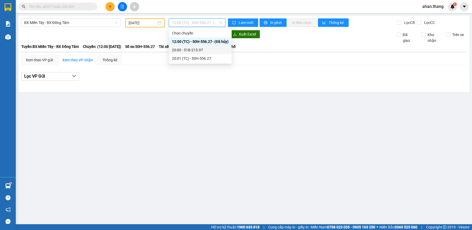
click at [181, 50] on div "20:00 - 51B-215.97" at bounding box center [200, 50] width 56 height 6
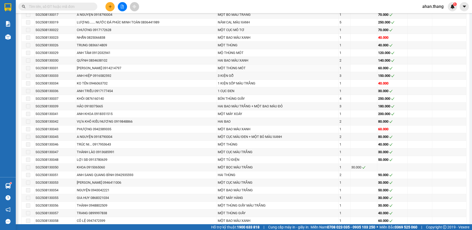
scroll to position [315, 0]
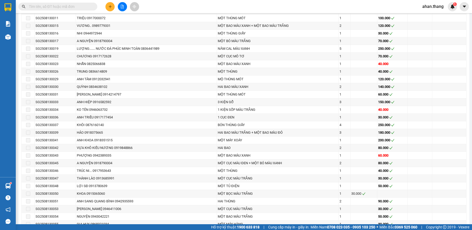
click at [37, 6] on input "text" at bounding box center [60, 7] width 62 height 6
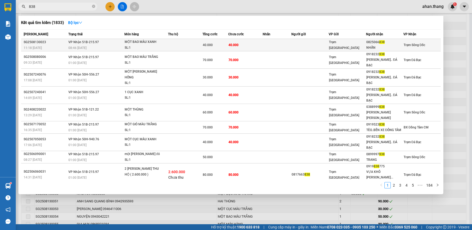
click at [285, 43] on td at bounding box center [277, 45] width 29 height 12
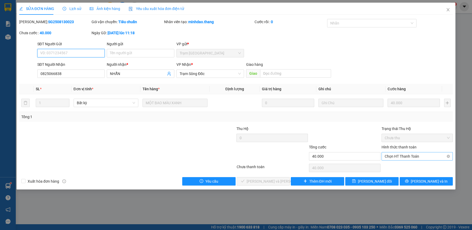
click at [407, 155] on span "Chọn HT Thanh Toán" at bounding box center [416, 156] width 65 height 8
drag, startPoint x: 404, startPoint y: 167, endPoint x: 402, endPoint y: 166, distance: 2.7
click at [404, 167] on div "Tại văn phòng" at bounding box center [416, 167] width 65 height 6
drag, startPoint x: 287, startPoint y: 183, endPoint x: 286, endPoint y: 179, distance: 3.5
click at [287, 182] on button "[PERSON_NAME] và [PERSON_NAME] hàng" at bounding box center [263, 181] width 53 height 8
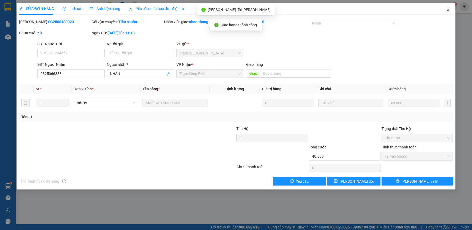
click at [448, 9] on icon "close" at bounding box center [448, 10] width 4 height 4
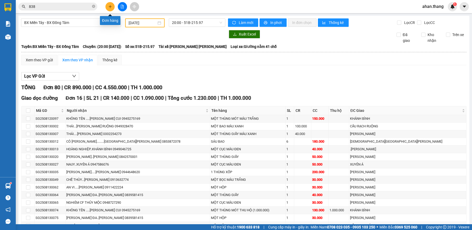
click at [109, 6] on icon "plus" at bounding box center [110, 7] width 4 height 4
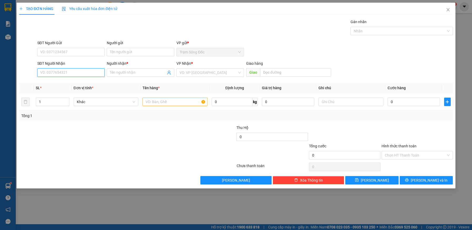
click at [57, 71] on input "SĐT Người Nhận" at bounding box center [71, 72] width 68 height 8
click at [448, 9] on icon "close" at bounding box center [447, 9] width 3 height 3
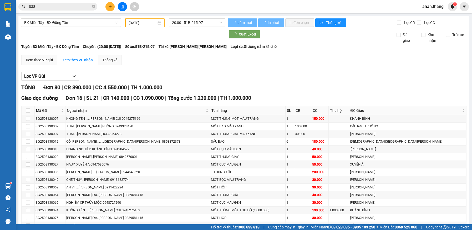
click at [62, 7] on input "838" at bounding box center [60, 7] width 62 height 6
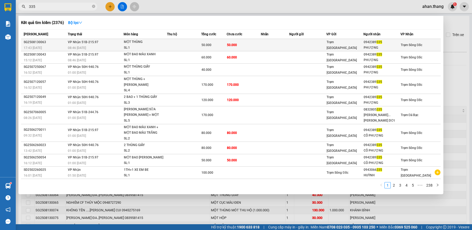
click at [306, 48] on td at bounding box center [307, 45] width 37 height 12
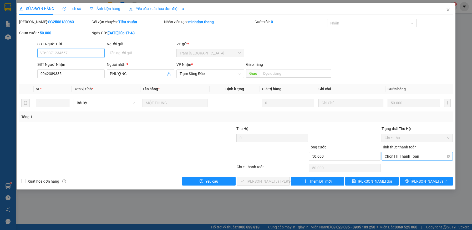
click at [403, 156] on span "Chọn HT Thanh Toán" at bounding box center [416, 156] width 65 height 8
click at [403, 168] on div "Tại văn phòng" at bounding box center [416, 167] width 65 height 6
click at [254, 181] on span "[PERSON_NAME] và [PERSON_NAME] hàng" at bounding box center [281, 181] width 71 height 6
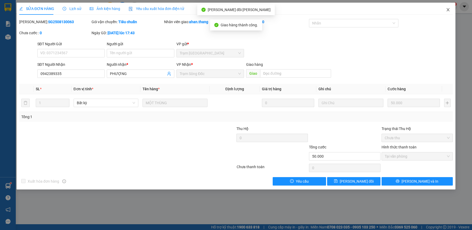
click at [447, 9] on icon "close" at bounding box center [448, 10] width 4 height 4
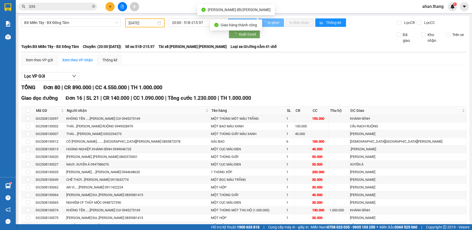
click at [36, 8] on input "335" at bounding box center [60, 7] width 62 height 6
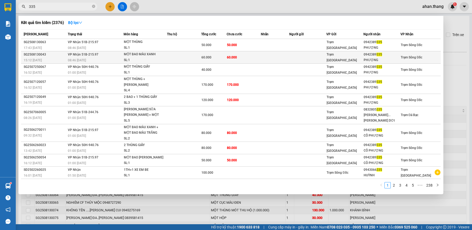
click at [242, 56] on td "60.000" at bounding box center [244, 57] width 34 height 12
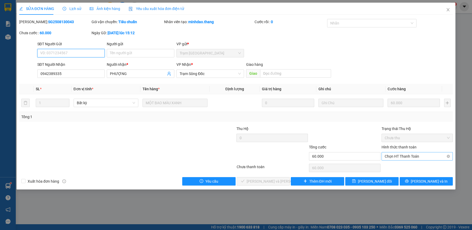
click at [412, 156] on span "Chọn HT Thanh Toán" at bounding box center [416, 156] width 65 height 8
click at [407, 169] on div "Tại văn phòng" at bounding box center [416, 166] width 71 height 8
click at [272, 184] on button "[PERSON_NAME] và [PERSON_NAME] hàng" at bounding box center [263, 181] width 53 height 8
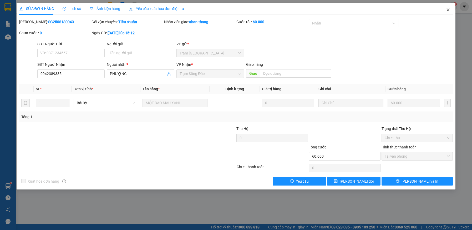
click at [448, 11] on icon "close" at bounding box center [447, 9] width 3 height 3
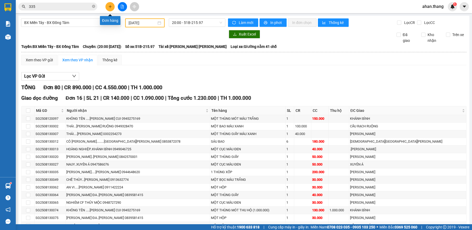
click at [110, 7] on icon "plus" at bounding box center [110, 7] width 4 height 4
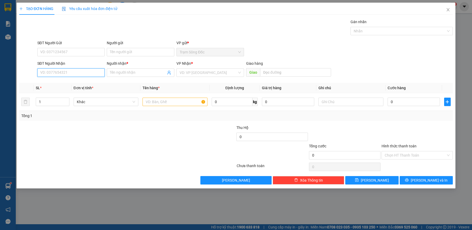
click at [78, 71] on input "SĐT Người Nhận" at bounding box center [71, 72] width 68 height 8
click at [53, 82] on div "0337784531 - SG" at bounding box center [70, 83] width 61 height 6
click at [168, 103] on input "text" at bounding box center [174, 101] width 65 height 8
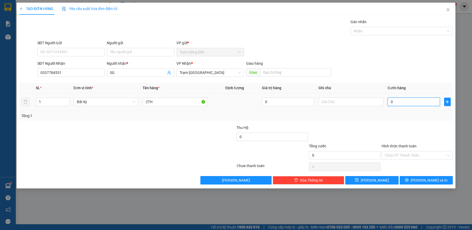
click at [410, 100] on input "0" at bounding box center [413, 101] width 52 height 8
click at [424, 179] on span "[PERSON_NAME] và In" at bounding box center [428, 180] width 37 height 6
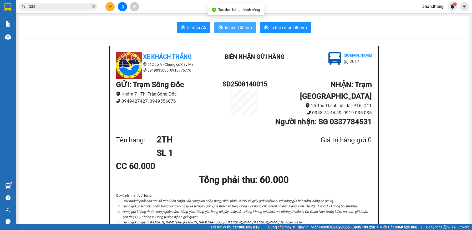
click at [225, 25] on span "In tem 100mm" at bounding box center [238, 27] width 27 height 7
click at [60, 5] on input "335" at bounding box center [60, 7] width 62 height 6
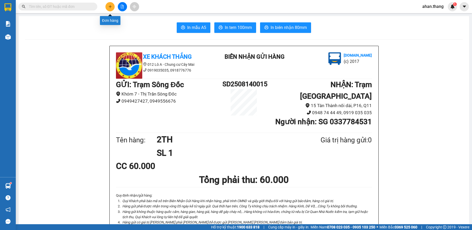
click at [110, 4] on button at bounding box center [109, 6] width 9 height 9
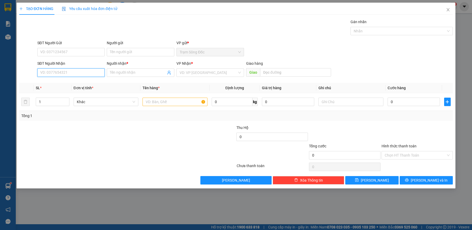
click at [76, 73] on input "SĐT Người Nhận" at bounding box center [71, 72] width 68 height 8
click at [63, 92] on div "0914418839 - TÚ" at bounding box center [70, 92] width 61 height 6
click at [168, 101] on input "text" at bounding box center [174, 101] width 65 height 8
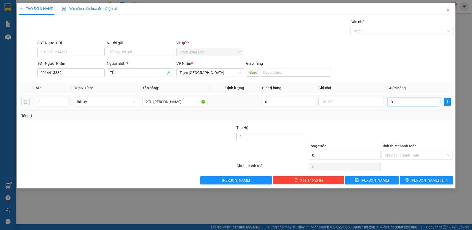
click at [414, 101] on input "0" at bounding box center [413, 101] width 52 height 8
click at [422, 181] on span "[PERSON_NAME] và In" at bounding box center [428, 180] width 37 height 6
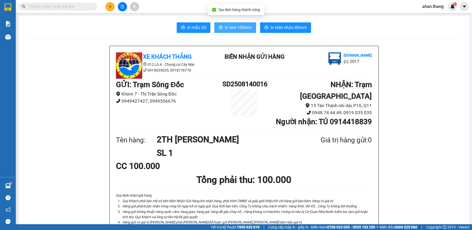
click at [230, 29] on span "In tem 100mm" at bounding box center [238, 27] width 27 height 7
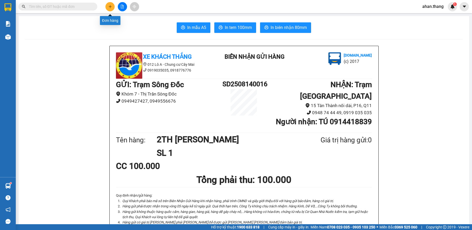
click at [111, 8] on icon "plus" at bounding box center [110, 7] width 4 height 4
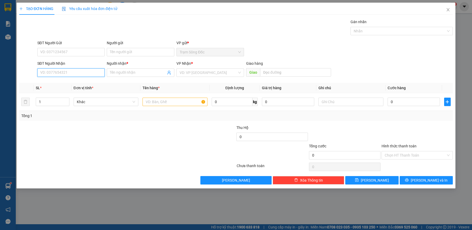
click at [85, 73] on input "SĐT Người Nhận" at bounding box center [71, 72] width 68 height 8
click at [63, 83] on div "0909342299 - TĂNG" at bounding box center [70, 83] width 61 height 6
click at [164, 102] on input "text" at bounding box center [174, 101] width 65 height 8
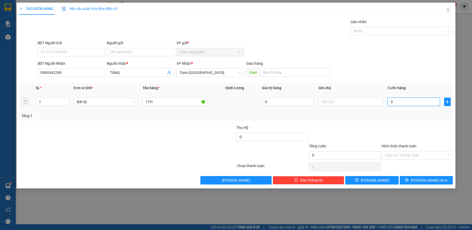
click at [410, 102] on input "0" at bounding box center [413, 101] width 52 height 8
click at [418, 156] on input "Hình thức thanh toán" at bounding box center [414, 155] width 61 height 8
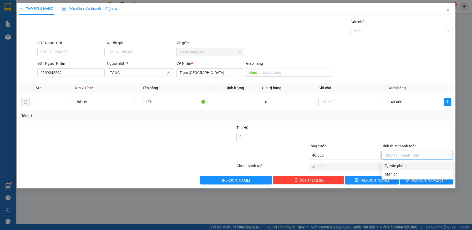
click at [418, 167] on div "Tại văn phòng" at bounding box center [416, 166] width 65 height 6
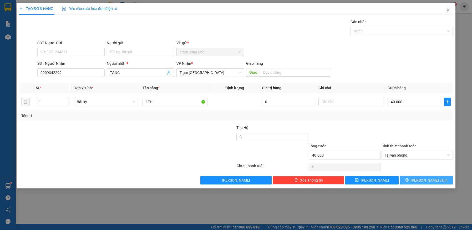
click at [421, 178] on button "[PERSON_NAME] và In" at bounding box center [425, 180] width 53 height 8
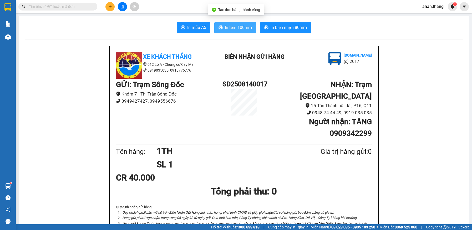
click at [236, 30] on span "In tem 100mm" at bounding box center [238, 27] width 27 height 7
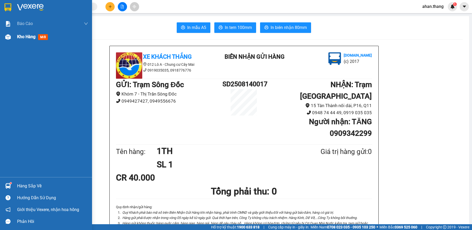
click at [20, 35] on span "Kho hàng" at bounding box center [26, 36] width 18 height 5
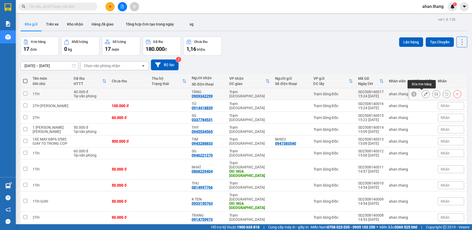
click at [424, 94] on icon at bounding box center [426, 94] width 4 height 4
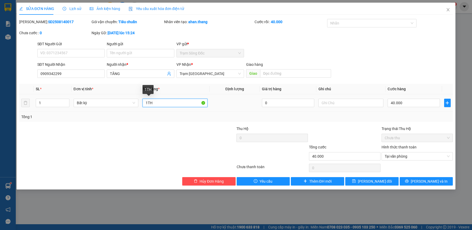
click at [157, 102] on input "1TH" at bounding box center [174, 103] width 65 height 8
click at [407, 102] on input "40.000" at bounding box center [413, 103] width 52 height 8
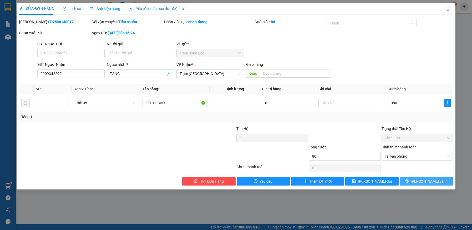
click at [408, 181] on icon "printer" at bounding box center [406, 180] width 3 height 3
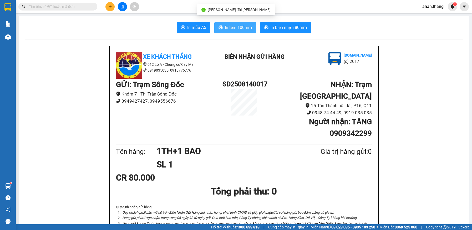
click at [230, 28] on span "In tem 100mm" at bounding box center [238, 27] width 27 height 7
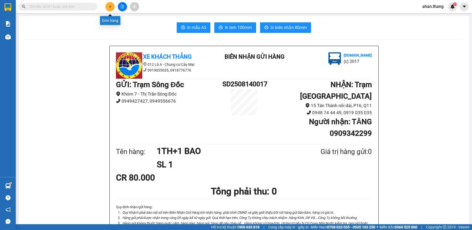
click at [110, 8] on icon "plus" at bounding box center [110, 7] width 4 height 4
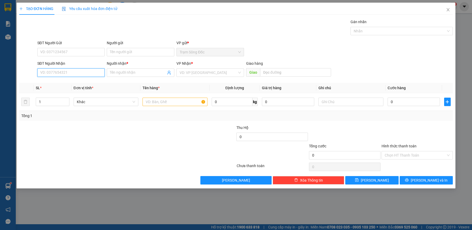
click at [80, 73] on input "SĐT Người Nhận" at bounding box center [71, 72] width 68 height 8
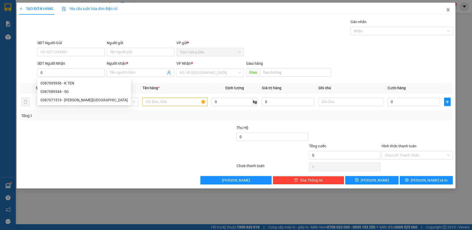
click at [447, 10] on icon "close" at bounding box center [448, 10] width 4 height 4
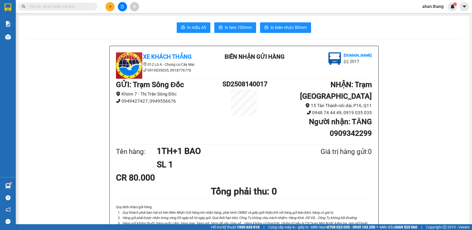
click at [55, 7] on input "text" at bounding box center [60, 7] width 62 height 6
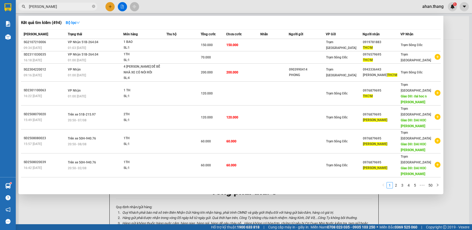
click at [109, 8] on div at bounding box center [236, 115] width 472 height 230
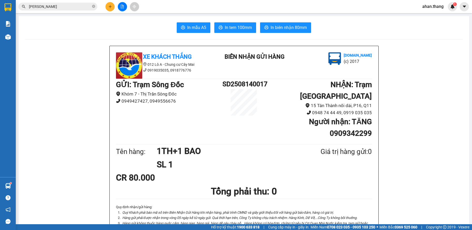
click at [111, 7] on icon "plus" at bounding box center [110, 7] width 4 height 4
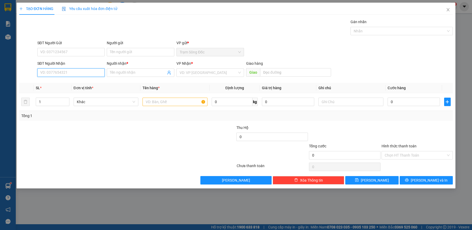
click at [53, 72] on input "SĐT Người Nhận" at bounding box center [71, 72] width 68 height 8
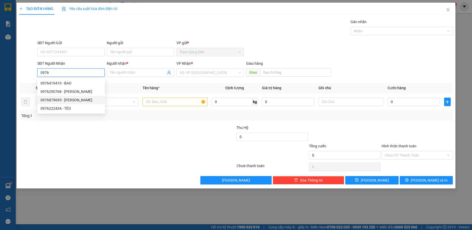
click at [61, 98] on div "0976879695 - THOM" at bounding box center [70, 100] width 61 height 6
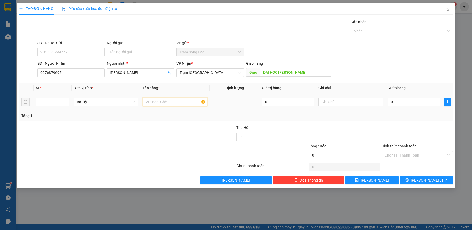
click at [171, 102] on input "text" at bounding box center [174, 101] width 65 height 8
click at [395, 101] on input "0" at bounding box center [413, 101] width 52 height 8
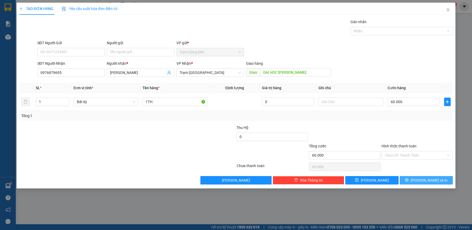
drag, startPoint x: 412, startPoint y: 181, endPoint x: 409, endPoint y: 172, distance: 8.8
click at [412, 179] on button "[PERSON_NAME] và In" at bounding box center [425, 180] width 53 height 8
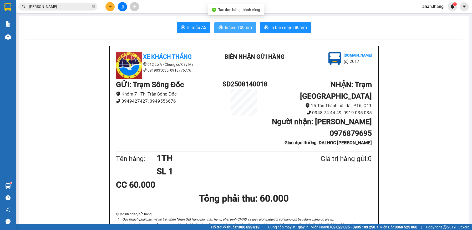
drag, startPoint x: 236, startPoint y: 29, endPoint x: 235, endPoint y: 36, distance: 6.9
click at [236, 29] on span "In tem 100mm" at bounding box center [238, 27] width 27 height 7
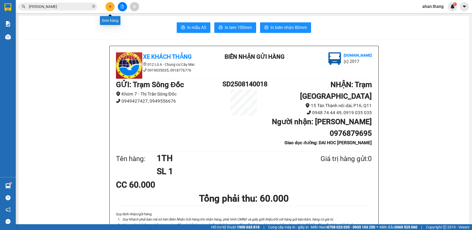
click at [111, 8] on icon "plus" at bounding box center [110, 7] width 4 height 4
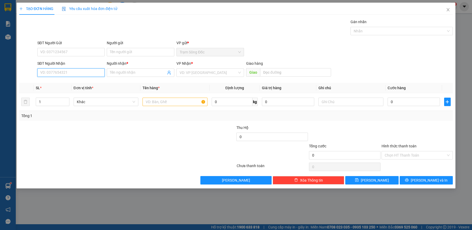
click at [69, 74] on input "SĐT Người Nhận" at bounding box center [71, 72] width 68 height 8
click at [61, 82] on div "0971112839 - SO PHUOC" at bounding box center [70, 83] width 61 height 6
click at [163, 103] on input "text" at bounding box center [174, 101] width 65 height 8
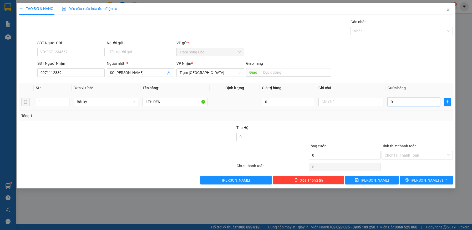
click at [418, 101] on input "0" at bounding box center [413, 101] width 52 height 8
click at [408, 182] on icon "printer" at bounding box center [407, 180] width 4 height 4
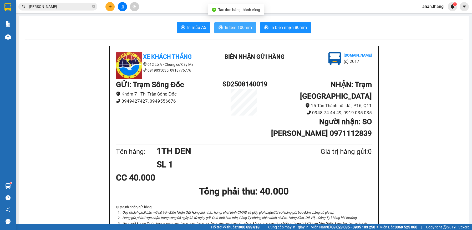
click at [238, 28] on span "In tem 100mm" at bounding box center [238, 27] width 27 height 7
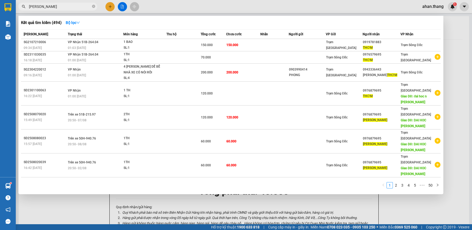
click at [48, 7] on input "[PERSON_NAME]" at bounding box center [60, 7] width 62 height 6
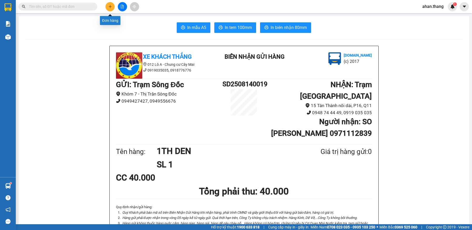
click at [109, 8] on icon "plus" at bounding box center [110, 7] width 4 height 4
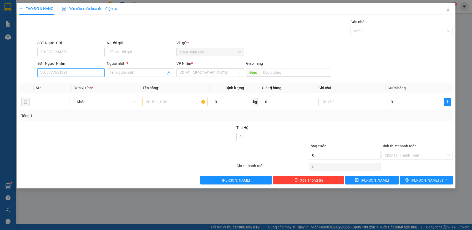
click at [62, 71] on input "SĐT Người Nhận" at bounding box center [71, 72] width 68 height 8
click at [60, 82] on div "0909081177 - THI" at bounding box center [70, 83] width 61 height 6
click at [175, 101] on input "text" at bounding box center [174, 101] width 65 height 8
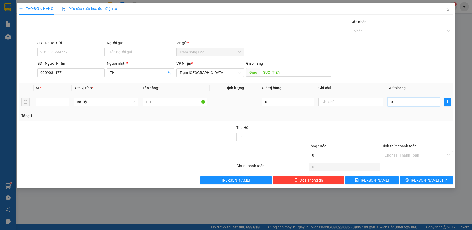
click at [414, 102] on input "0" at bounding box center [413, 101] width 52 height 8
click at [424, 155] on input "Hình thức thanh toán" at bounding box center [414, 155] width 61 height 8
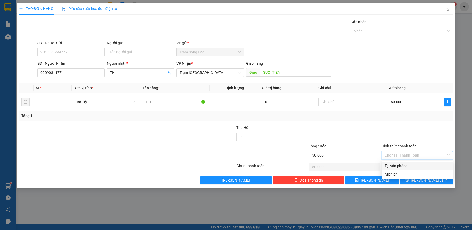
click at [424, 165] on div "Tại văn phòng" at bounding box center [416, 166] width 65 height 6
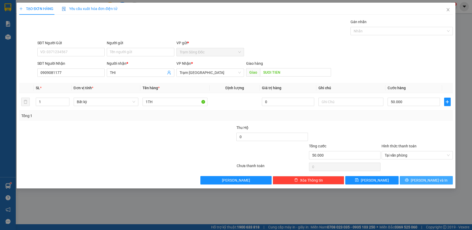
click at [424, 178] on span "[PERSON_NAME] và In" at bounding box center [428, 180] width 37 height 6
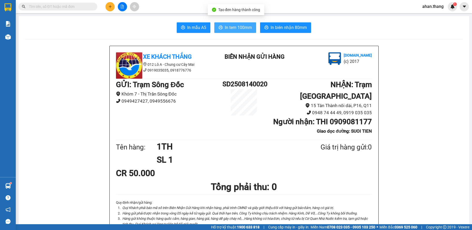
click at [243, 27] on span "In tem 100mm" at bounding box center [238, 27] width 27 height 7
click at [55, 7] on input "text" at bounding box center [60, 7] width 62 height 6
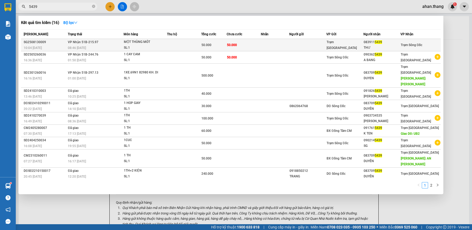
click at [273, 45] on td at bounding box center [275, 45] width 28 height 12
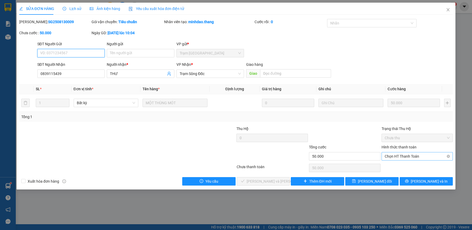
click at [406, 156] on span "Chọn HT Thanh Toán" at bounding box center [416, 156] width 65 height 8
click at [406, 166] on div "Tại văn phòng" at bounding box center [416, 167] width 65 height 6
click at [272, 180] on span "[PERSON_NAME] và [PERSON_NAME] hàng" at bounding box center [281, 181] width 71 height 6
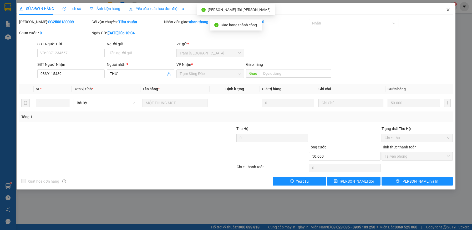
click at [448, 9] on icon "close" at bounding box center [448, 10] width 4 height 4
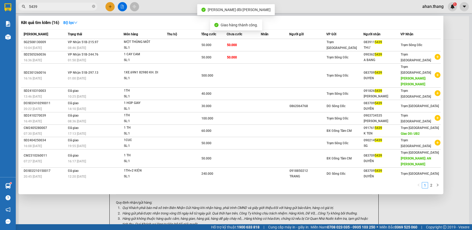
click at [52, 8] on input "5439" at bounding box center [60, 7] width 62 height 6
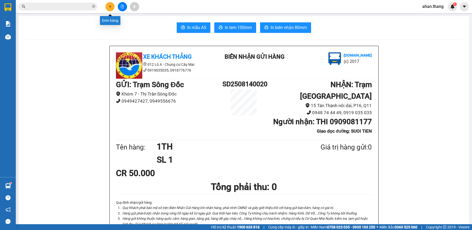
click at [109, 6] on icon "plus" at bounding box center [110, 7] width 4 height 4
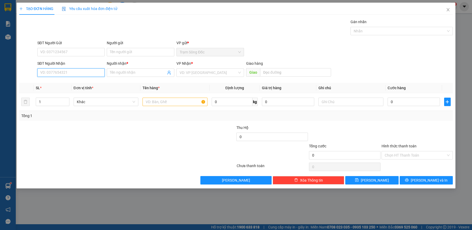
click at [76, 75] on input "SĐT Người Nhận" at bounding box center [71, 72] width 68 height 8
click at [58, 84] on div "0946193391 - Petrang 투이짱" at bounding box center [70, 83] width 61 height 6
click at [174, 102] on input "text" at bounding box center [174, 101] width 65 height 8
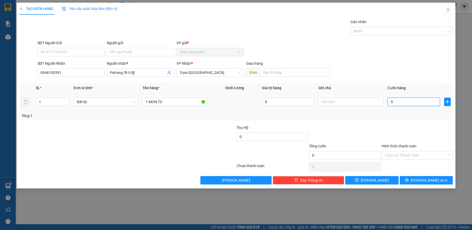
click at [406, 101] on input "0" at bounding box center [413, 101] width 52 height 8
click at [423, 178] on span "[PERSON_NAME] và In" at bounding box center [428, 180] width 37 height 6
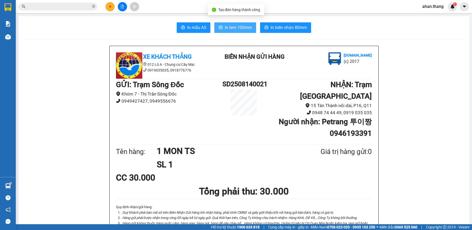
click at [228, 28] on span "In tem 100mm" at bounding box center [238, 27] width 27 height 7
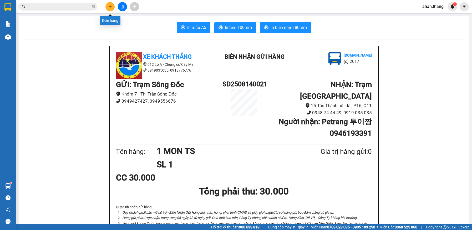
click at [109, 12] on div "Kết quả tìm kiếm ( 16 ) Bộ lọc Mã ĐH Trạng thái Món hàng Thu hộ Tổng cước Chưa …" at bounding box center [236, 6] width 472 height 13
click at [110, 10] on button at bounding box center [109, 6] width 9 height 9
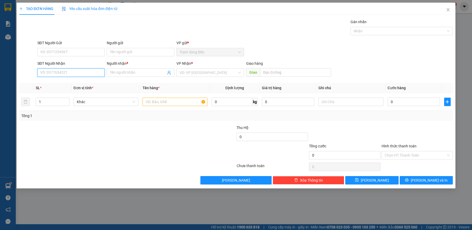
click at [65, 71] on input "SĐT Người Nhận" at bounding box center [71, 72] width 68 height 8
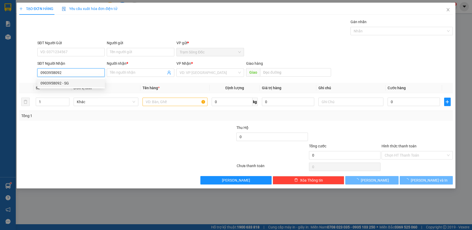
click at [60, 84] on div "0903958092 - SG" at bounding box center [70, 83] width 61 height 6
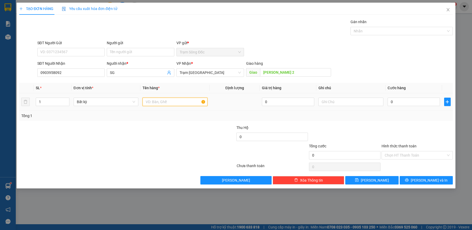
click at [182, 103] on input "text" at bounding box center [174, 101] width 65 height 8
click at [415, 101] on input "0" at bounding box center [413, 101] width 52 height 8
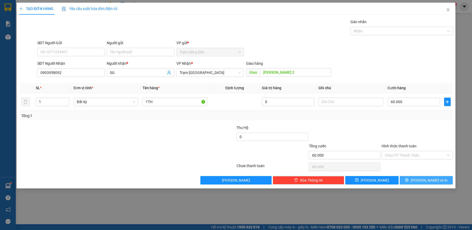
click at [408, 178] on icon "printer" at bounding box center [407, 180] width 4 height 4
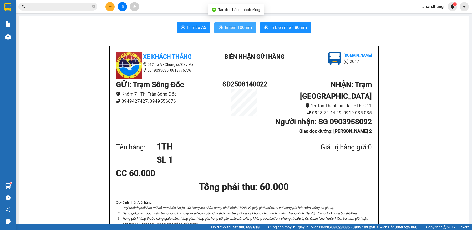
click at [239, 29] on span "In tem 100mm" at bounding box center [238, 27] width 27 height 7
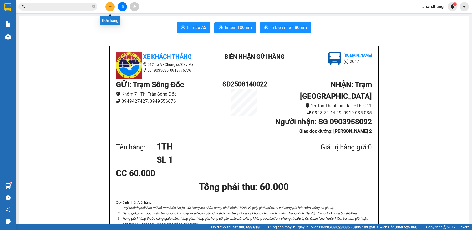
click at [107, 7] on button at bounding box center [109, 6] width 9 height 9
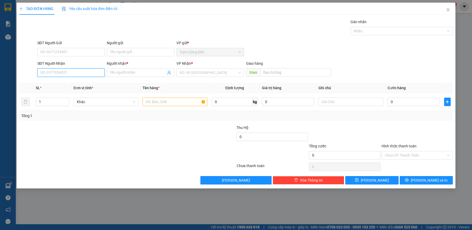
click at [67, 74] on input "SĐT Người Nhận" at bounding box center [71, 72] width 68 height 8
click at [61, 84] on div "0775547485 - CHI THAO" at bounding box center [70, 83] width 61 height 6
click at [166, 101] on input "text" at bounding box center [174, 101] width 65 height 8
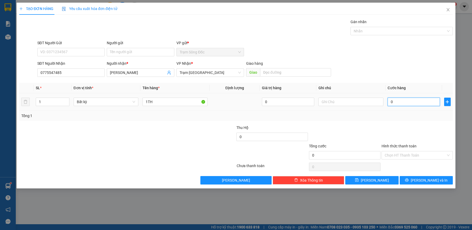
click at [422, 100] on input "0" at bounding box center [413, 101] width 52 height 8
click at [413, 183] on button "[PERSON_NAME] và In" at bounding box center [425, 180] width 53 height 8
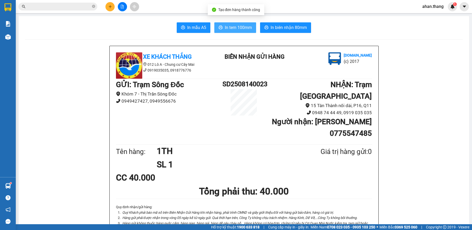
click at [244, 29] on span "In tem 100mm" at bounding box center [238, 27] width 27 height 7
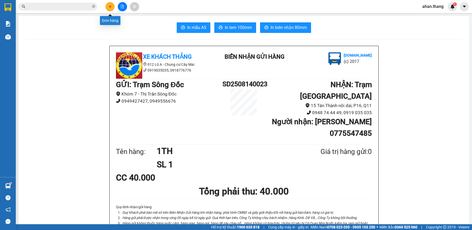
click at [110, 7] on icon "plus" at bounding box center [110, 7] width 4 height 4
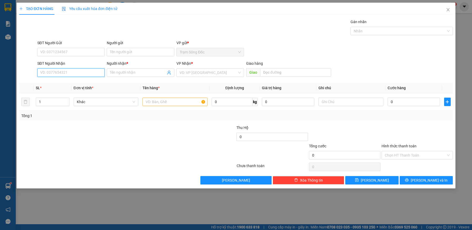
click at [91, 75] on input "SĐT Người Nhận" at bounding box center [71, 72] width 68 height 8
click at [59, 84] on div "0708916936 - NGHI" at bounding box center [70, 83] width 61 height 6
click at [182, 102] on input "text" at bounding box center [174, 101] width 65 height 8
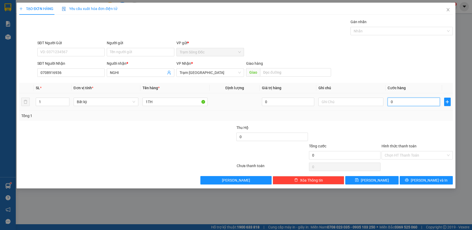
click at [404, 100] on input "0" at bounding box center [413, 101] width 52 height 8
click at [408, 182] on span "printer" at bounding box center [407, 180] width 4 height 4
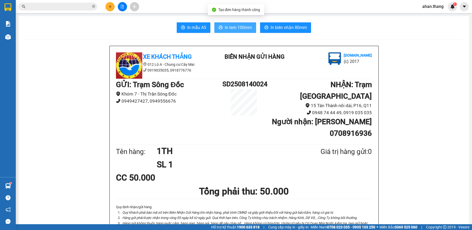
click at [241, 29] on span "In tem 100mm" at bounding box center [238, 27] width 27 height 7
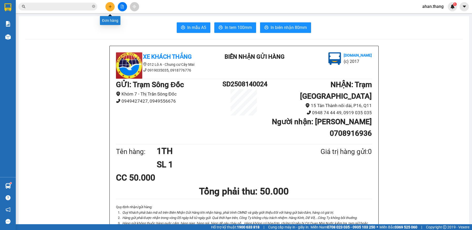
click at [109, 9] on button at bounding box center [109, 6] width 9 height 9
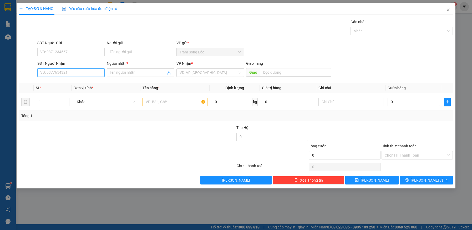
click at [73, 73] on input "SĐT Người Nhận" at bounding box center [71, 72] width 68 height 8
drag, startPoint x: 71, startPoint y: 84, endPoint x: 74, endPoint y: 87, distance: 4.3
click at [71, 84] on div "0918777702 - A DUC" at bounding box center [70, 83] width 61 height 6
click at [164, 102] on input "text" at bounding box center [174, 101] width 65 height 8
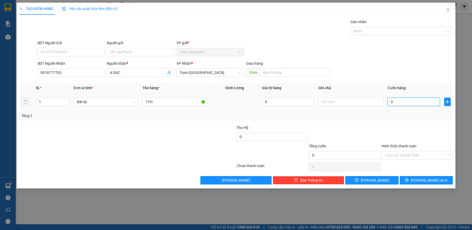
click at [404, 102] on input "0" at bounding box center [413, 101] width 52 height 8
click at [418, 155] on input "Hình thức thanh toán" at bounding box center [414, 155] width 61 height 8
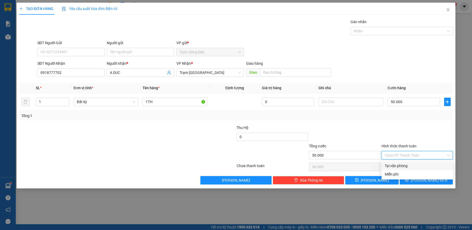
click at [415, 164] on div "Tại văn phòng" at bounding box center [416, 166] width 65 height 6
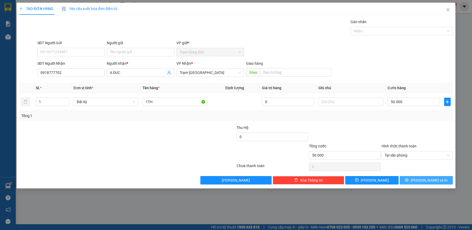
click at [408, 179] on icon "printer" at bounding box center [406, 179] width 3 height 3
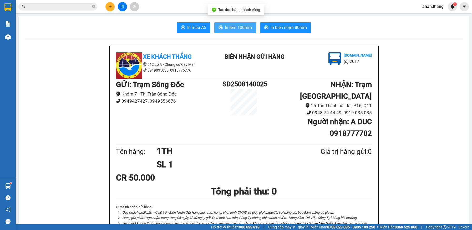
click at [229, 23] on button "In tem 100mm" at bounding box center [235, 27] width 42 height 11
click at [35, 5] on input "text" at bounding box center [60, 7] width 62 height 6
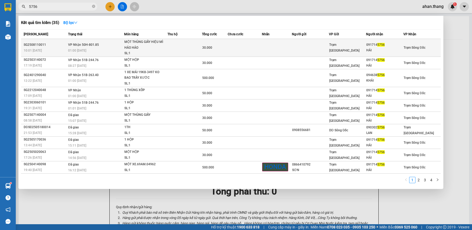
click at [303, 49] on td at bounding box center [310, 48] width 37 height 18
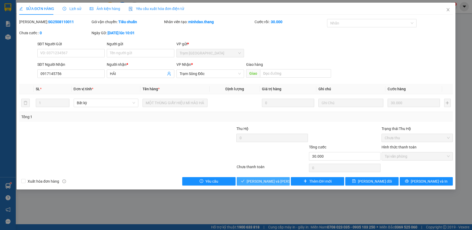
click at [270, 182] on span "[PERSON_NAME] và [PERSON_NAME] hàng" at bounding box center [281, 181] width 71 height 6
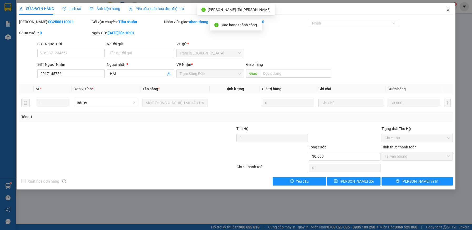
click at [449, 9] on icon "close" at bounding box center [448, 10] width 4 height 4
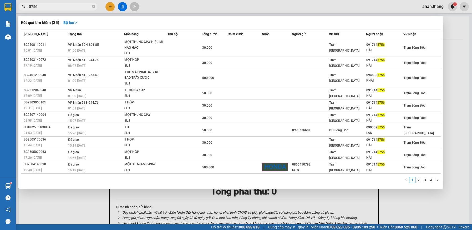
click at [40, 7] on input "5756" at bounding box center [60, 7] width 62 height 6
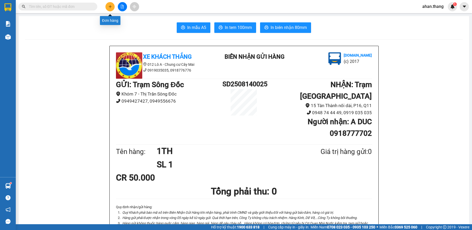
click at [109, 7] on icon "plus" at bounding box center [110, 6] width 3 height 0
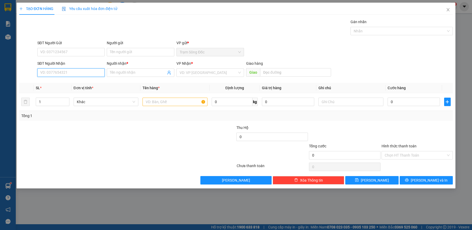
click at [80, 72] on input "SĐT Người Nhận" at bounding box center [71, 72] width 68 height 8
click at [81, 73] on input "SĐT Người Nhận" at bounding box center [71, 72] width 68 height 8
click at [58, 83] on div "0909006960 - BE NHA" at bounding box center [70, 83] width 61 height 6
click at [166, 101] on input "text" at bounding box center [174, 101] width 65 height 8
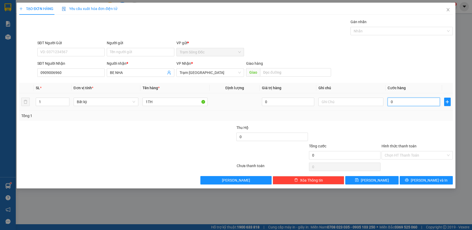
click at [412, 103] on input "0" at bounding box center [413, 101] width 52 height 8
click at [404, 154] on input "Hình thức thanh toán" at bounding box center [414, 155] width 61 height 8
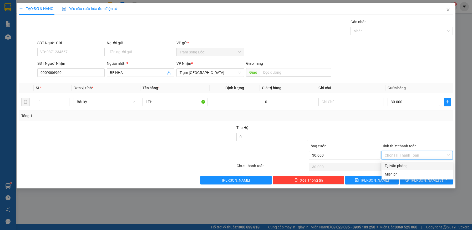
drag, startPoint x: 402, startPoint y: 166, endPoint x: 393, endPoint y: 165, distance: 8.9
click at [399, 165] on div "Tại văn phòng" at bounding box center [416, 166] width 65 height 6
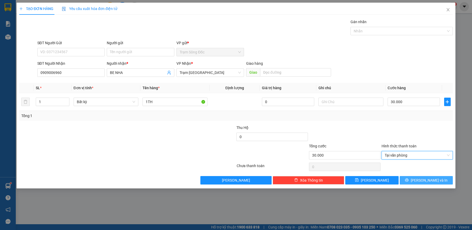
drag, startPoint x: 414, startPoint y: 178, endPoint x: 409, endPoint y: 176, distance: 5.5
click at [414, 178] on button "[PERSON_NAME] và In" at bounding box center [425, 180] width 53 height 8
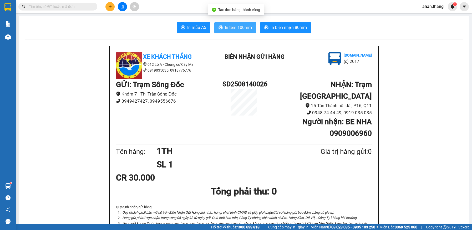
click at [230, 28] on span "In tem 100mm" at bounding box center [238, 27] width 27 height 7
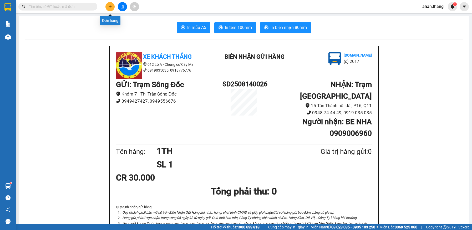
click at [108, 8] on icon "plus" at bounding box center [110, 7] width 4 height 4
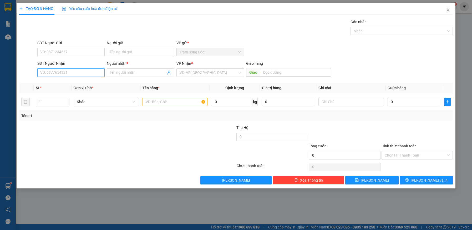
click at [66, 71] on input "SĐT Người Nhận" at bounding box center [71, 72] width 68 height 8
click at [143, 72] on input "Người nhận *" at bounding box center [138, 73] width 56 height 6
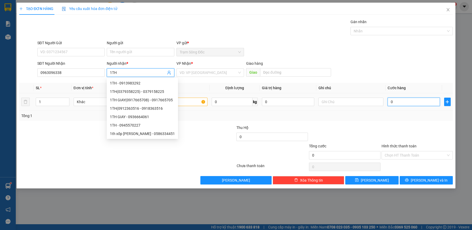
click at [397, 100] on input "0" at bounding box center [413, 101] width 52 height 8
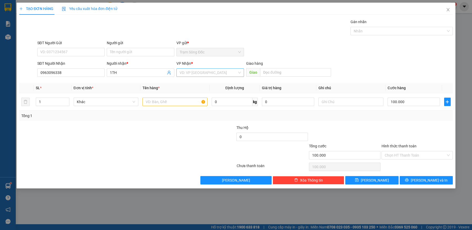
click at [219, 74] on input "search" at bounding box center [208, 73] width 58 height 8
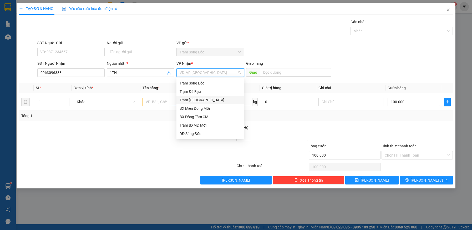
click at [205, 102] on div "Trạm [GEOGRAPHIC_DATA]" at bounding box center [209, 100] width 61 height 6
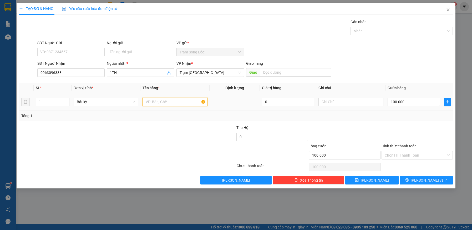
click at [170, 101] on input "text" at bounding box center [174, 101] width 65 height 8
drag, startPoint x: 414, startPoint y: 179, endPoint x: 409, endPoint y: 177, distance: 6.1
click at [414, 179] on button "[PERSON_NAME] và In" at bounding box center [425, 180] width 53 height 8
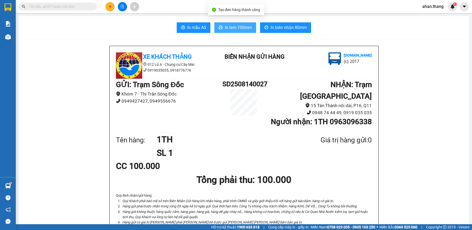
click at [233, 28] on span "In tem 100mm" at bounding box center [238, 27] width 27 height 7
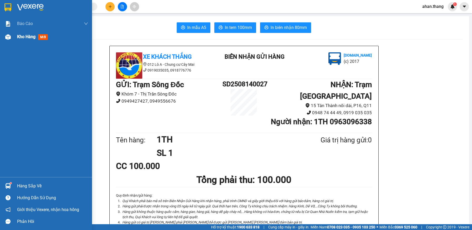
click at [17, 37] on span "Kho hàng" at bounding box center [26, 36] width 18 height 5
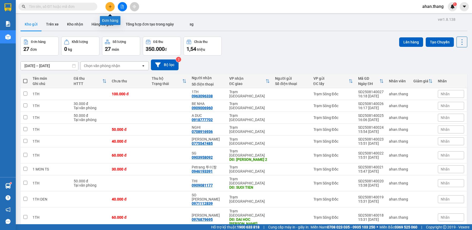
click at [111, 6] on icon "plus" at bounding box center [110, 7] width 4 height 4
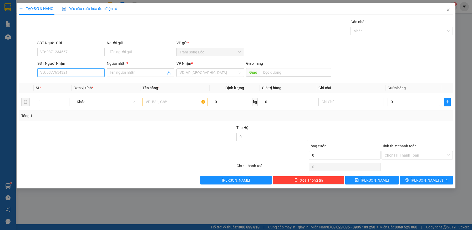
click at [82, 71] on input "SĐT Người Nhận" at bounding box center [71, 72] width 68 height 8
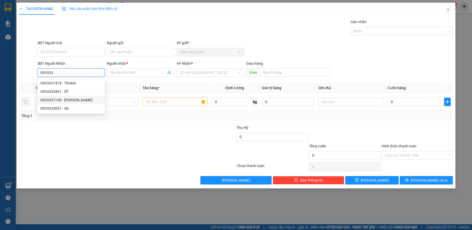
click at [53, 100] on div "0933337150 - [PERSON_NAME]" at bounding box center [70, 100] width 61 height 6
type input "0933337150"
type input "[PERSON_NAME]"
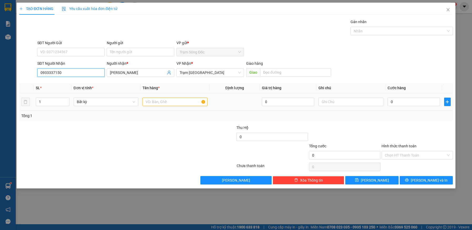
type input "0933337150"
click at [154, 102] on input "text" at bounding box center [174, 101] width 65 height 8
type input "1BT.22.800.000"
click at [421, 101] on input "0" at bounding box center [413, 101] width 52 height 8
type input "1"
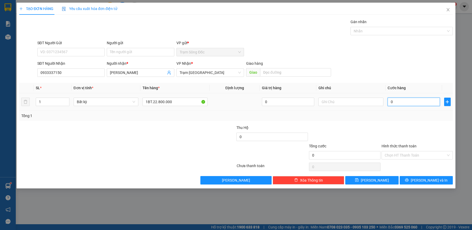
type input "1"
type input "12"
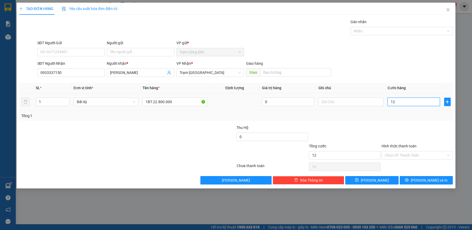
type input "120"
type input "120.000"
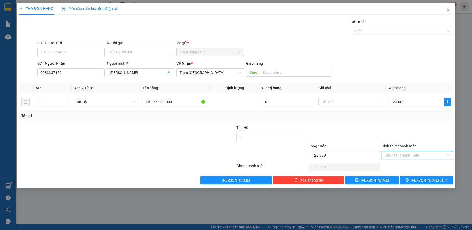
click at [417, 156] on input "Hình thức thanh toán" at bounding box center [414, 155] width 61 height 8
click at [418, 164] on div "Tại văn phòng" at bounding box center [416, 166] width 65 height 6
type input "0"
click at [421, 179] on span "[PERSON_NAME] và In" at bounding box center [428, 180] width 37 height 6
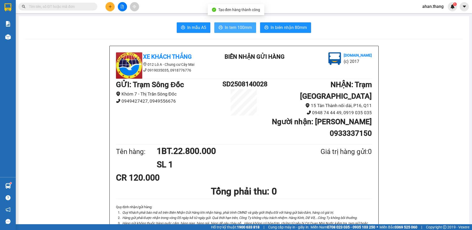
click at [239, 25] on span "In tem 100mm" at bounding box center [238, 27] width 27 height 7
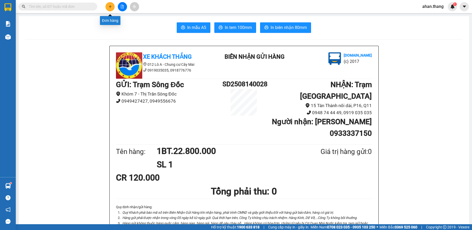
click at [108, 6] on button at bounding box center [109, 6] width 9 height 9
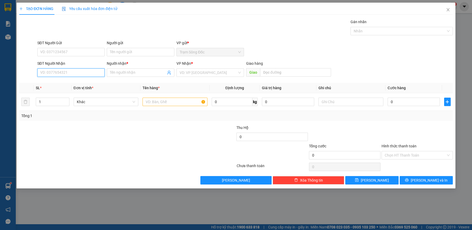
click at [69, 74] on input "SĐT Người Nhận" at bounding box center [71, 72] width 68 height 8
click at [70, 81] on div "0933177595 - SG" at bounding box center [70, 83] width 61 height 6
type input "0933177595"
type input "SG"
type input "[PERSON_NAME]"
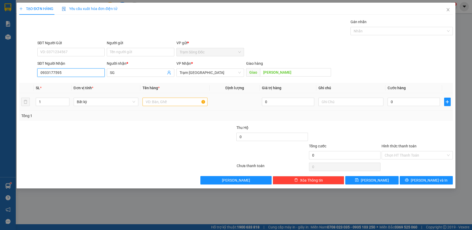
type input "0933177595"
click at [177, 101] on input "text" at bounding box center [174, 101] width 65 height 8
type input "1TH"
click at [405, 102] on input "0" at bounding box center [413, 101] width 52 height 8
type input "5"
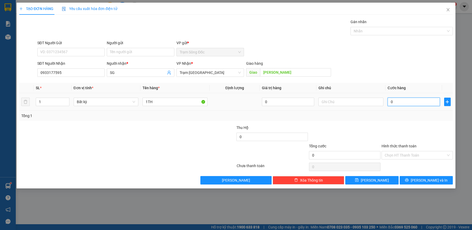
type input "5"
type input "0"
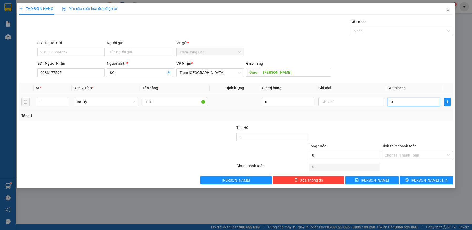
type input "06"
type input "6"
type input "060"
type input "60"
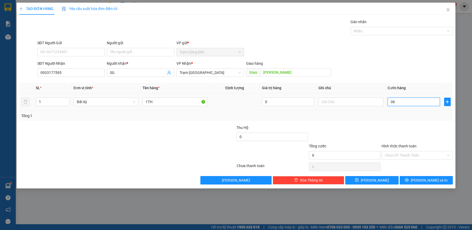
type input "60"
type input "60.000"
click at [413, 179] on button "[PERSON_NAME] và In" at bounding box center [425, 180] width 53 height 8
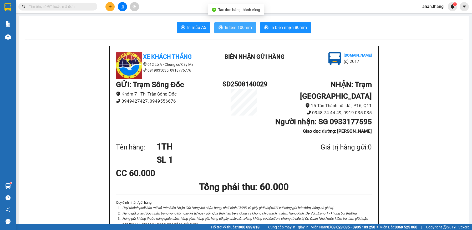
click at [245, 28] on span "In tem 100mm" at bounding box center [238, 27] width 27 height 7
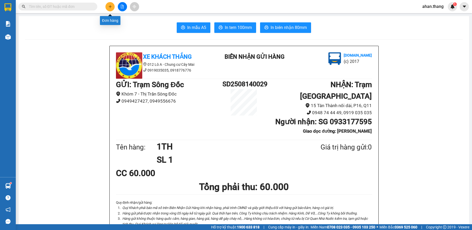
click at [110, 6] on icon "plus" at bounding box center [110, 7] width 4 height 4
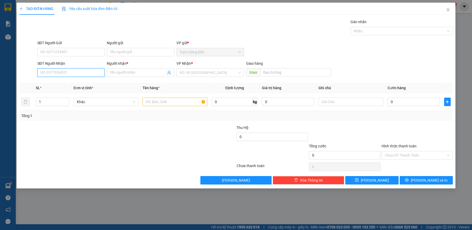
click at [49, 71] on input "SĐT Người Nhận" at bounding box center [71, 72] width 68 height 8
click at [62, 84] on div "0854320750 - SG" at bounding box center [70, 83] width 61 height 6
type input "0854320750"
type input "SG"
type input "MD MOI"
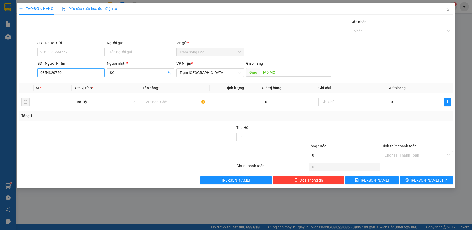
click at [64, 74] on input "0854320750" at bounding box center [71, 72] width 68 height 8
type input "0854320705"
click at [73, 82] on div "0854320705 - CHÍ VỸ" at bounding box center [70, 83] width 61 height 6
type input "CHÍ VỸ"
type input "[PERSON_NAME]"
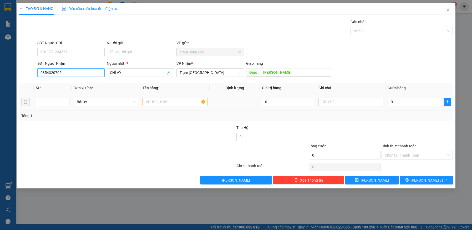
type input "0854320705"
click at [186, 100] on input "text" at bounding box center [174, 101] width 65 height 8
type input "1TH"
click at [413, 102] on input "0" at bounding box center [413, 101] width 52 height 8
type input "5"
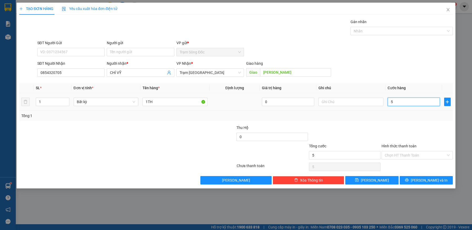
type input "5"
type input "50"
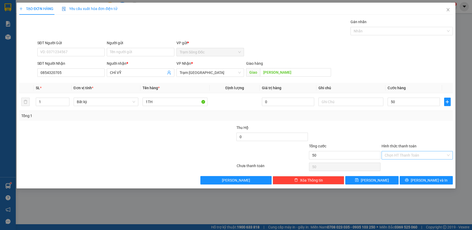
type input "50.000"
click at [408, 155] on input "Hình thức thanh toán" at bounding box center [414, 155] width 61 height 8
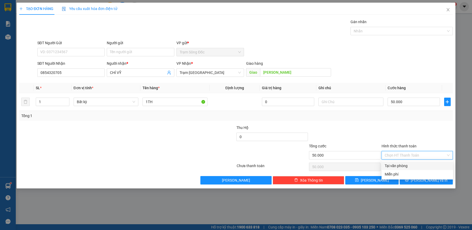
click at [406, 165] on div "Tại văn phòng" at bounding box center [416, 166] width 65 height 6
type input "0"
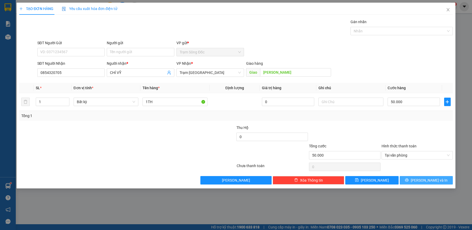
click at [409, 178] on button "[PERSON_NAME] và In" at bounding box center [425, 180] width 53 height 8
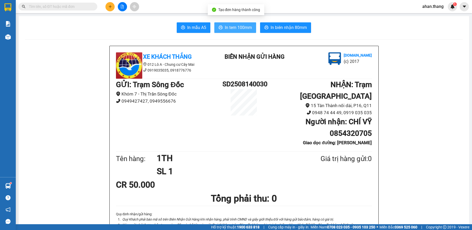
click at [242, 28] on span "In tem 100mm" at bounding box center [238, 27] width 27 height 7
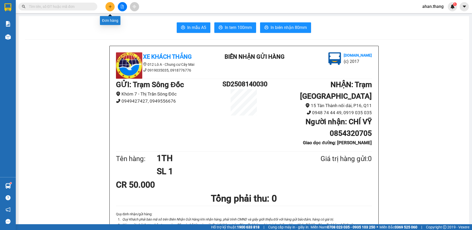
click at [109, 5] on icon "plus" at bounding box center [110, 7] width 4 height 4
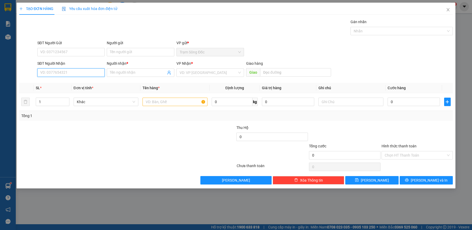
click at [74, 73] on input "SĐT Người Nhận" at bounding box center [71, 72] width 68 height 8
click at [65, 83] on div "0916952529 - TIN" at bounding box center [70, 83] width 61 height 6
type input "0916952529"
type input "TIN"
type input "0916952529"
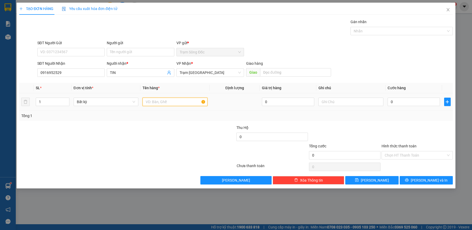
click at [187, 102] on input "text" at bounding box center [174, 101] width 65 height 8
type input "1TH"
click at [398, 102] on input "0" at bounding box center [413, 101] width 52 height 8
type input "5"
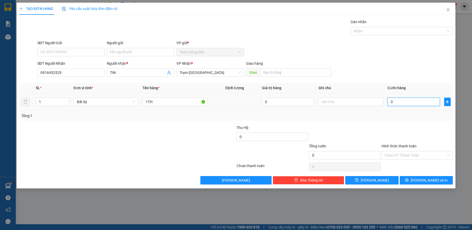
type input "5"
type input "50"
type input "50.000"
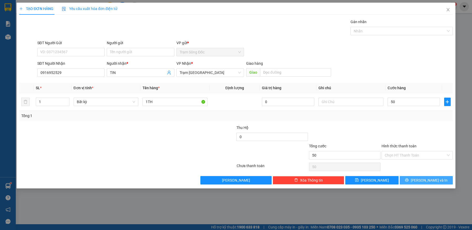
type input "50.000"
click at [440, 178] on button "[PERSON_NAME] và In" at bounding box center [425, 180] width 53 height 8
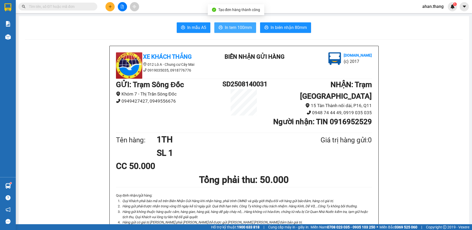
click at [238, 28] on span "In tem 100mm" at bounding box center [238, 27] width 27 height 7
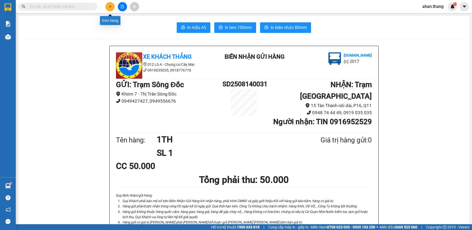
click at [109, 6] on icon "plus" at bounding box center [110, 7] width 4 height 4
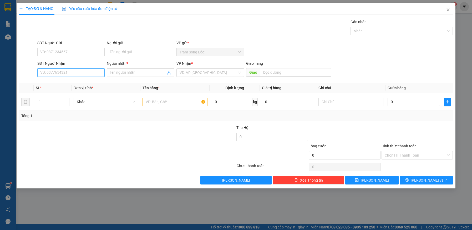
click at [64, 70] on input "SĐT Người Nhận" at bounding box center [71, 72] width 68 height 8
click at [63, 83] on div "0828800695 - VIẾT SƠN" at bounding box center [70, 83] width 61 height 6
type input "0828800695"
type input "VIẾT SƠN"
type input "0828800695"
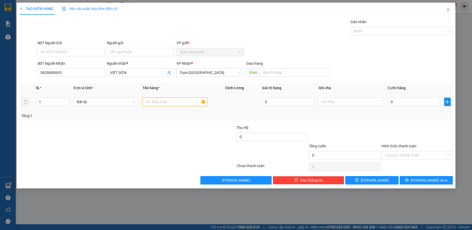
click at [172, 103] on input "text" at bounding box center [174, 101] width 65 height 8
type input "1 BAO"
click at [417, 103] on input "0" at bounding box center [413, 101] width 52 height 8
type input "1"
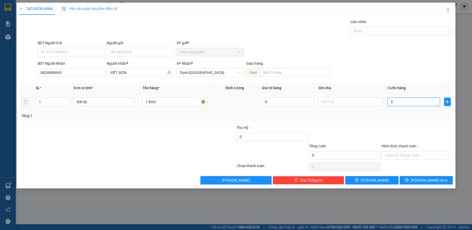
type input "1"
type input "10"
type input "100"
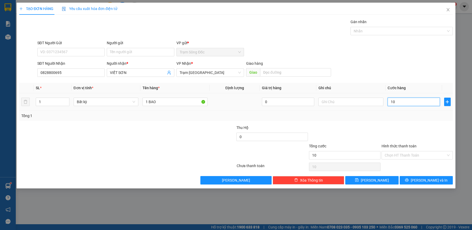
type input "100"
type input "100.000"
click at [412, 155] on input "Hình thức thanh toán" at bounding box center [414, 155] width 61 height 8
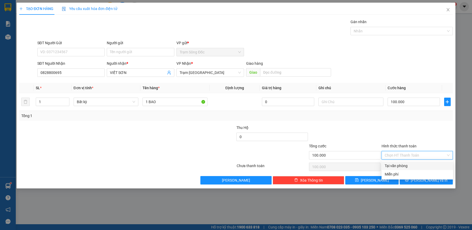
click at [410, 164] on div "Tại văn phòng" at bounding box center [416, 166] width 65 height 6
type input "0"
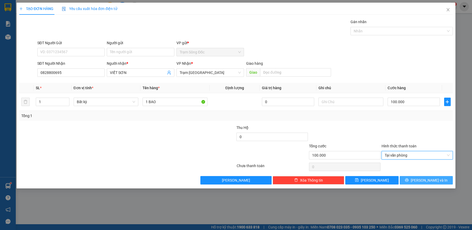
click at [412, 180] on button "[PERSON_NAME] và In" at bounding box center [425, 180] width 53 height 8
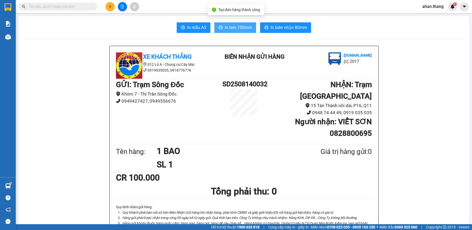
click at [243, 29] on span "In tem 100mm" at bounding box center [238, 27] width 27 height 7
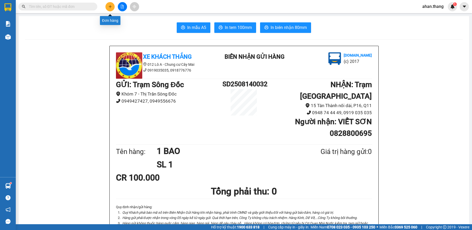
click at [111, 7] on icon "plus" at bounding box center [110, 7] width 4 height 4
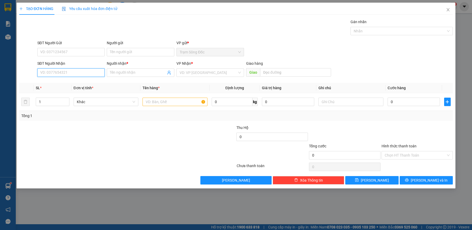
click at [76, 71] on input "SĐT Người Nhận" at bounding box center [71, 72] width 68 height 8
click at [66, 82] on div "0919668939 - ÚT" at bounding box center [70, 83] width 61 height 6
type input "0919668939"
type input "ÚT"
type input "0919668939"
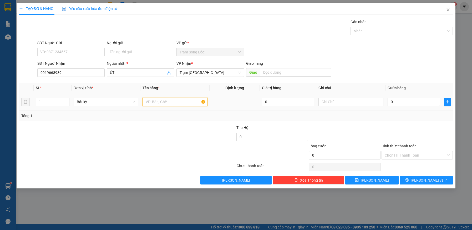
click at [188, 103] on input "text" at bounding box center [174, 101] width 65 height 8
type input "1 CUC DEN"
click at [414, 101] on input "0" at bounding box center [413, 101] width 52 height 8
type input "4"
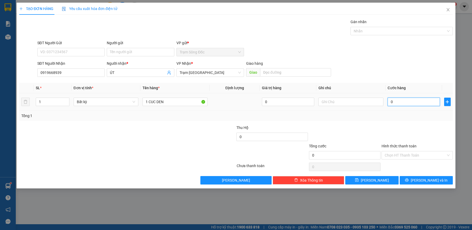
type input "4"
type input "40"
click at [422, 181] on span "[PERSON_NAME] và In" at bounding box center [428, 180] width 37 height 6
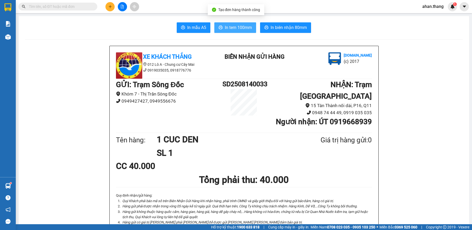
click at [247, 29] on span "In tem 100mm" at bounding box center [238, 27] width 27 height 7
click at [75, 7] on input "text" at bounding box center [60, 7] width 62 height 6
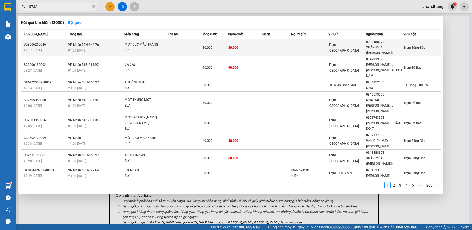
type input "3732"
click at [325, 44] on td at bounding box center [309, 47] width 37 height 17
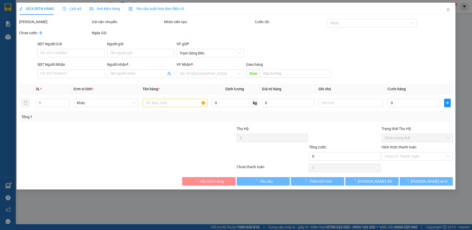
type input "0913488373"
type input "XUÂN MÙA ([PERSON_NAME])"
type input "30.000"
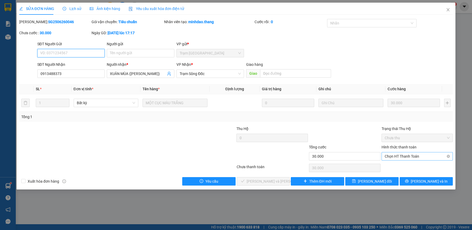
click at [409, 157] on span "Chọn HT Thanh Toán" at bounding box center [416, 156] width 65 height 8
click at [418, 168] on div "Tại văn phòng" at bounding box center [416, 167] width 65 height 6
type input "0"
click at [260, 179] on span "[PERSON_NAME] và [PERSON_NAME] hàng" at bounding box center [281, 181] width 71 height 6
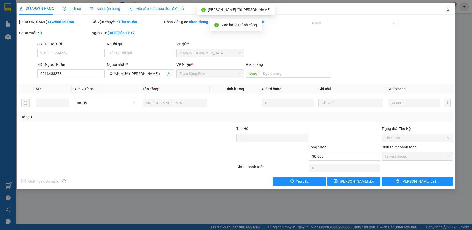
click at [448, 9] on icon "close" at bounding box center [448, 10] width 4 height 4
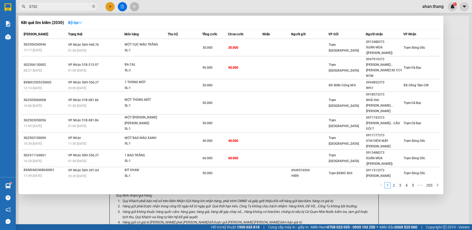
click at [46, 5] on input "3732" at bounding box center [60, 7] width 62 height 6
type input "3"
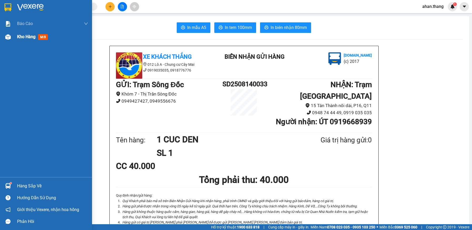
click at [23, 37] on span "Kho hàng" at bounding box center [26, 36] width 18 height 5
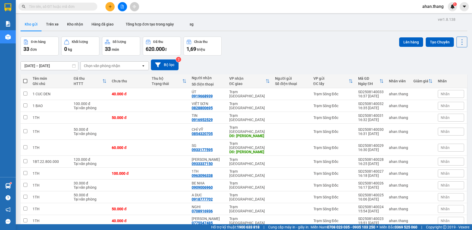
click at [109, 5] on icon "plus" at bounding box center [110, 7] width 4 height 4
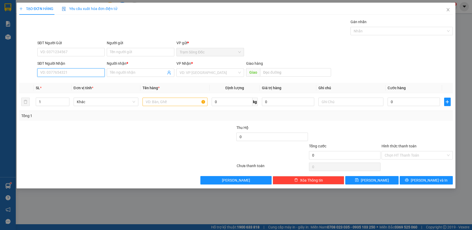
click at [86, 73] on input "SĐT Người Nhận" at bounding box center [71, 72] width 68 height 8
click at [73, 83] on div "0914295925 - [PERSON_NAME]" at bounding box center [70, 83] width 61 height 6
type input "0914295925"
type input "huong"
type input "0914295925"
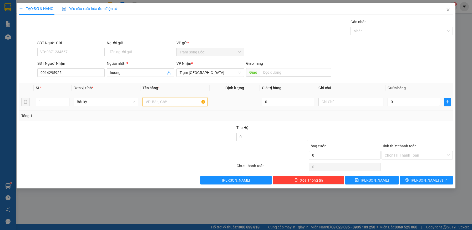
click at [176, 105] on input "text" at bounding box center [174, 101] width 65 height 8
type input "1TH"
click at [425, 102] on input "0" at bounding box center [413, 101] width 52 height 8
type input "1"
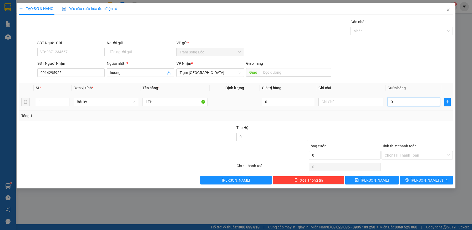
type input "1"
type input "10"
type input "100"
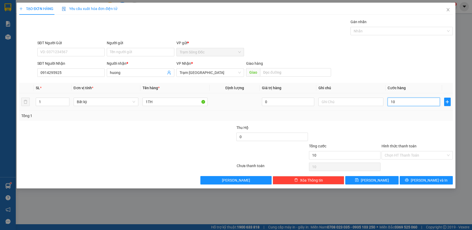
type input "100"
click at [408, 180] on icon "printer" at bounding box center [407, 180] width 4 height 4
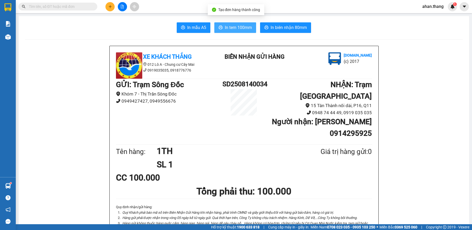
click at [242, 30] on span "In tem 100mm" at bounding box center [238, 27] width 27 height 7
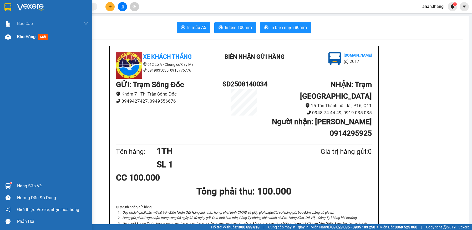
click at [18, 36] on span "Kho hàng" at bounding box center [26, 36] width 18 height 5
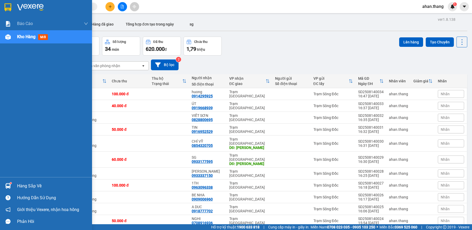
click at [28, 35] on span "Kho hàng" at bounding box center [26, 36] width 18 height 5
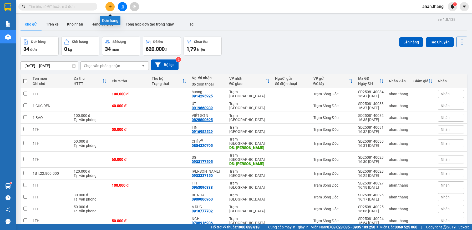
click at [111, 6] on icon "plus" at bounding box center [110, 7] width 4 height 4
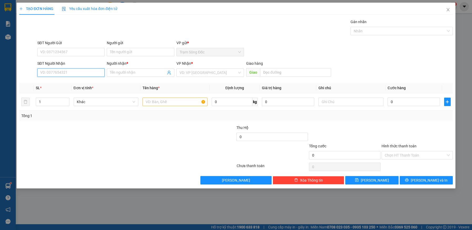
click at [86, 71] on input "SĐT Người Nhận" at bounding box center [71, 72] width 68 height 8
click at [66, 83] on div "0973530051 - SG" at bounding box center [70, 83] width 61 height 6
type input "0973530051"
type input "SG"
type input "4 GA"
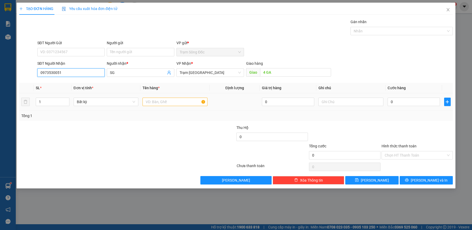
type input "0973530051"
click at [169, 103] on input "text" at bounding box center [174, 101] width 65 height 8
type input "1TH"
click at [415, 100] on input "0" at bounding box center [413, 101] width 52 height 8
type input "1"
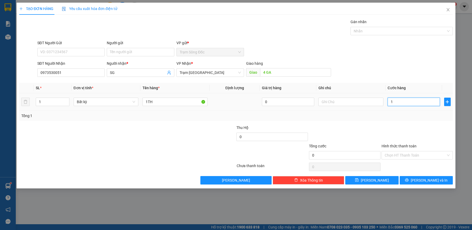
type input "1"
type input "12"
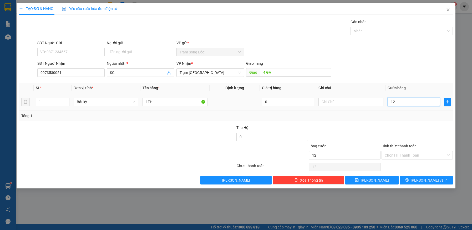
type input "120"
click at [415, 153] on input "Hình thức thanh toán" at bounding box center [414, 155] width 61 height 8
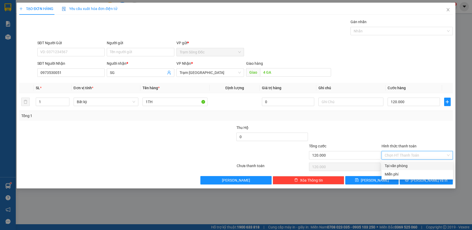
click at [415, 166] on div "Tại văn phòng" at bounding box center [416, 166] width 65 height 6
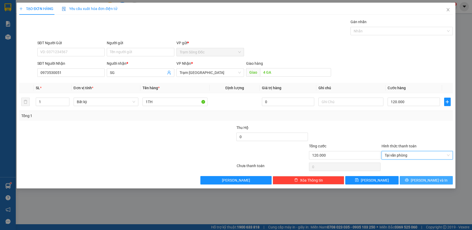
click at [415, 179] on button "[PERSON_NAME] và In" at bounding box center [425, 180] width 53 height 8
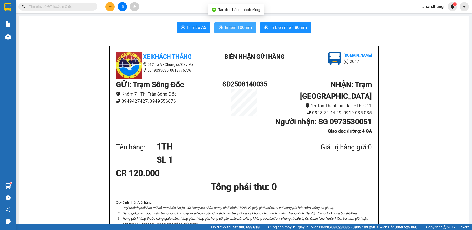
drag, startPoint x: 220, startPoint y: 31, endPoint x: 222, endPoint y: 36, distance: 5.6
click at [220, 31] on button "In tem 100mm" at bounding box center [235, 27] width 42 height 11
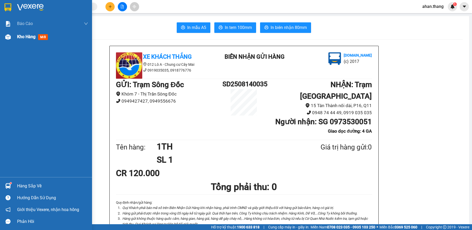
click at [20, 37] on span "Kho hàng" at bounding box center [26, 36] width 18 height 5
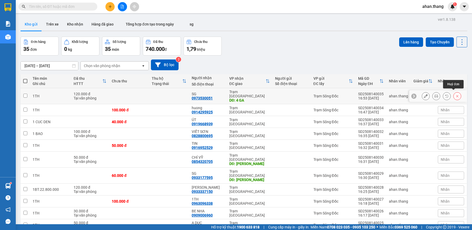
click at [455, 94] on icon at bounding box center [457, 96] width 4 height 4
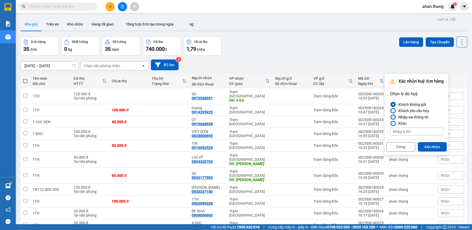
click at [393, 117] on div at bounding box center [393, 117] width 4 height 4
click at [390, 117] on input "Nhập sai thông tin" at bounding box center [390, 117] width 0 height 0
click at [436, 147] on button "Xác nhận" at bounding box center [432, 146] width 29 height 9
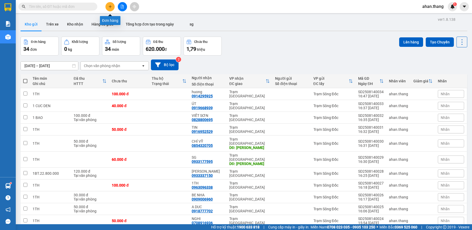
click at [109, 8] on icon "plus" at bounding box center [110, 7] width 4 height 4
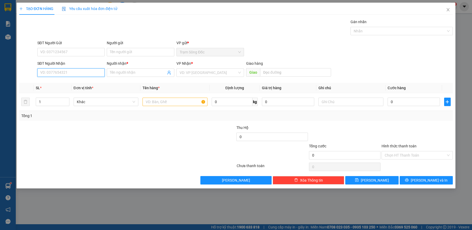
click at [63, 71] on input "SĐT Người Nhận" at bounding box center [71, 72] width 68 height 8
click at [56, 81] on div "0973530051 - SG" at bounding box center [70, 83] width 61 height 6
type input "0973530051"
type input "SG"
type input "4 GA"
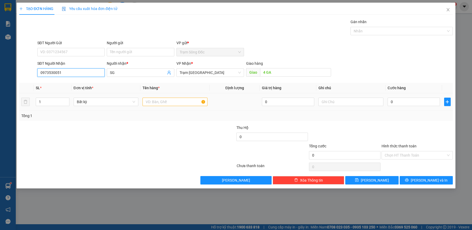
type input "0973530051"
click at [180, 103] on input "text" at bounding box center [174, 101] width 65 height 8
type input "1TH"
click at [406, 101] on input "0" at bounding box center [413, 101] width 52 height 8
type input "1"
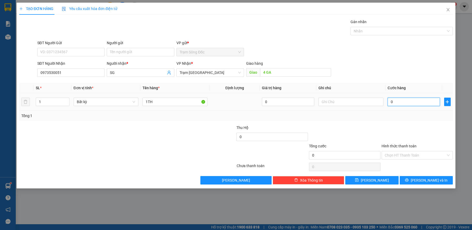
type input "1"
type input "10"
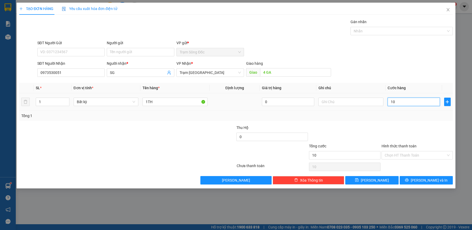
type input "100"
click at [406, 153] on input "Hình thức thanh toán" at bounding box center [414, 155] width 61 height 8
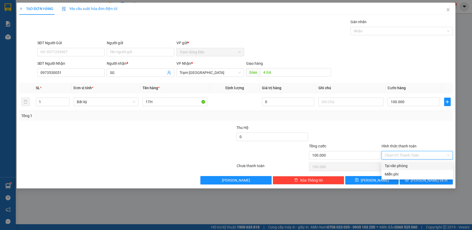
click at [408, 163] on div "Tại văn phòng" at bounding box center [416, 166] width 65 height 6
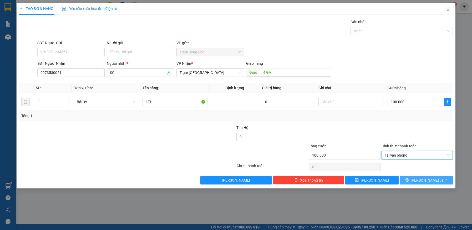
click at [411, 180] on button "[PERSON_NAME] và In" at bounding box center [425, 180] width 53 height 8
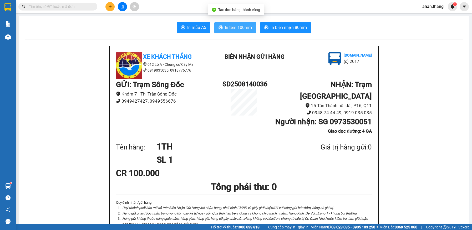
click at [234, 28] on span "In tem 100mm" at bounding box center [238, 27] width 27 height 7
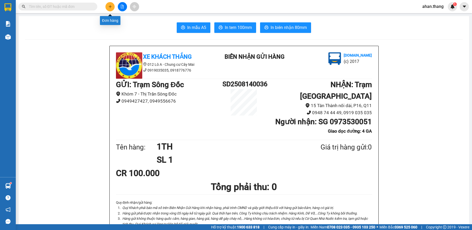
click at [108, 7] on icon "plus" at bounding box center [110, 7] width 4 height 4
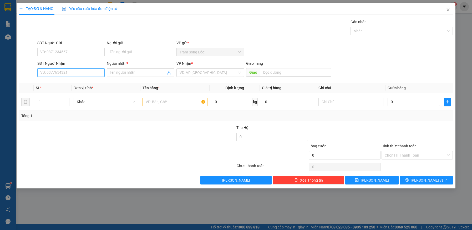
click at [71, 73] on input "SĐT Người Nhận" at bounding box center [71, 72] width 68 height 8
type input "0948118079"
click at [64, 82] on div "0948118079 - [GEOGRAPHIC_DATA]" at bounding box center [70, 83] width 61 height 6
type input "HAI SAN CA MAU"
type input "0948118079"
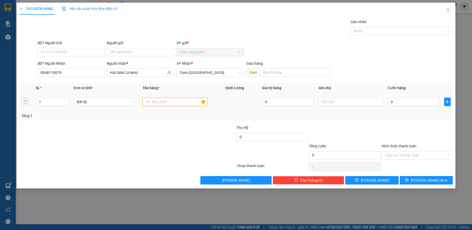
click at [177, 104] on input "text" at bounding box center [174, 101] width 65 height 8
type input "1TH"
click at [408, 100] on input "0" at bounding box center [413, 101] width 52 height 8
type input "4"
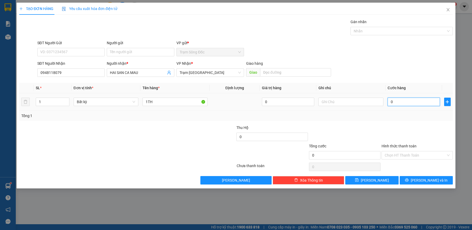
type input "4"
type input "40"
drag, startPoint x: 415, startPoint y: 179, endPoint x: 413, endPoint y: 176, distance: 3.0
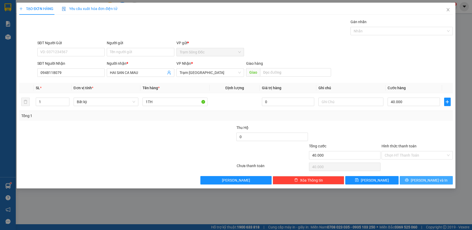
click at [415, 179] on button "[PERSON_NAME] và In" at bounding box center [425, 180] width 53 height 8
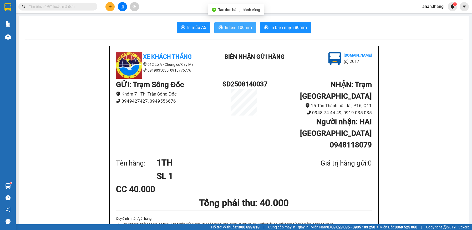
click at [229, 28] on span "In tem 100mm" at bounding box center [238, 27] width 27 height 7
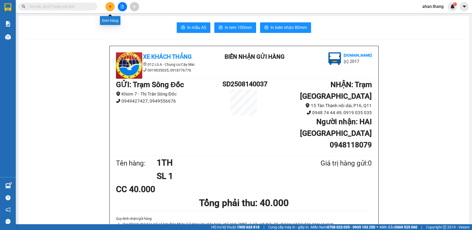
click at [110, 6] on icon "plus" at bounding box center [110, 7] width 4 height 4
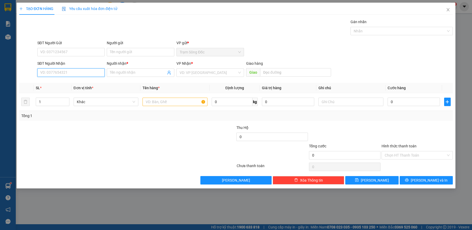
click at [72, 72] on input "SĐT Người Nhận" at bounding box center [71, 72] width 68 height 8
type input "0932113221"
click at [73, 81] on div "0932113221 - [PERSON_NAME]" at bounding box center [70, 83] width 61 height 6
type input "KHANH"
type input "0932113221"
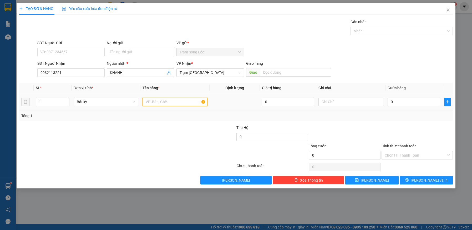
click at [179, 102] on input "text" at bounding box center [174, 101] width 65 height 8
type input "1TH"
click at [402, 104] on input "0" at bounding box center [413, 101] width 52 height 8
type input "8"
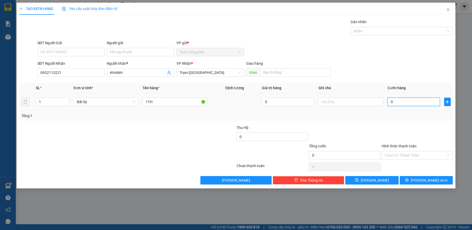
type input "8"
type input "80"
type input "80.000"
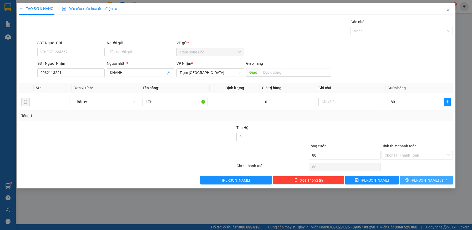
type input "80.000"
click at [408, 179] on icon "printer" at bounding box center [407, 180] width 4 height 4
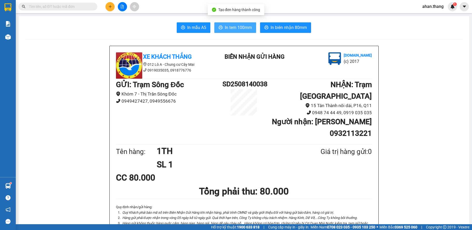
click at [218, 26] on icon "printer" at bounding box center [220, 27] width 4 height 4
click at [110, 6] on icon "plus" at bounding box center [110, 7] width 4 height 4
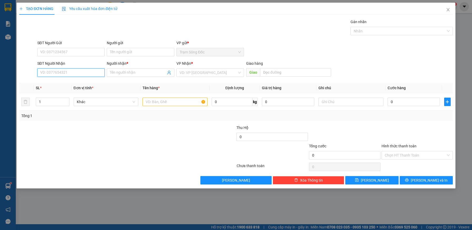
click at [70, 72] on input "SĐT Người Nhận" at bounding box center [71, 72] width 68 height 8
click at [64, 81] on div "0902439427 - A TINH" at bounding box center [70, 83] width 61 height 6
type input "0902439427"
type input "A TINH"
type input "0902439427"
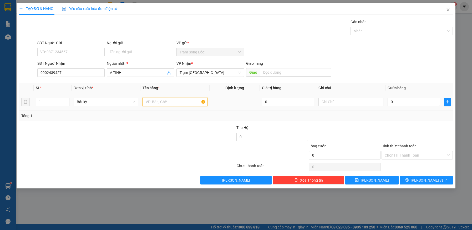
click at [169, 101] on input "text" at bounding box center [174, 101] width 65 height 8
type input "1TH GIAY"
click at [419, 101] on input "0" at bounding box center [413, 101] width 52 height 8
type input "4"
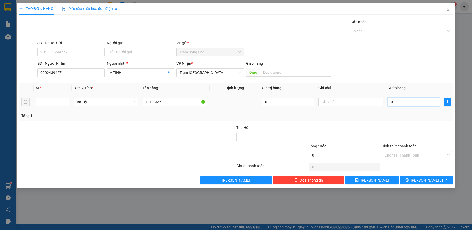
type input "4"
type input "0"
type input "05"
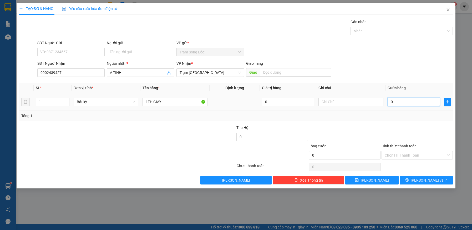
type input "5"
type input "050"
type input "50"
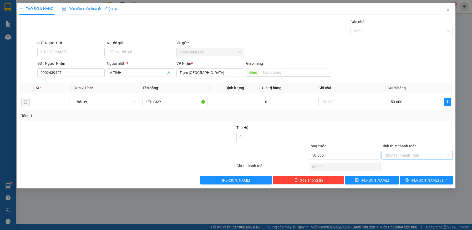
click at [416, 155] on input "Hình thức thanh toán" at bounding box center [414, 155] width 61 height 8
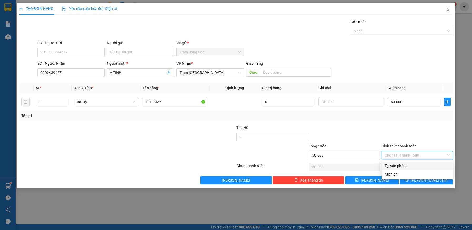
click at [413, 164] on div "Tại văn phòng" at bounding box center [416, 166] width 65 height 6
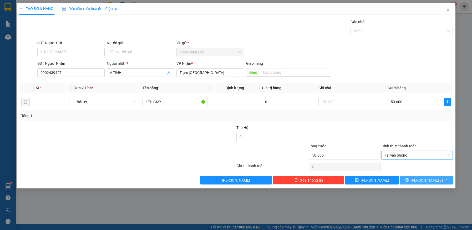
click at [408, 179] on icon "printer" at bounding box center [407, 180] width 4 height 4
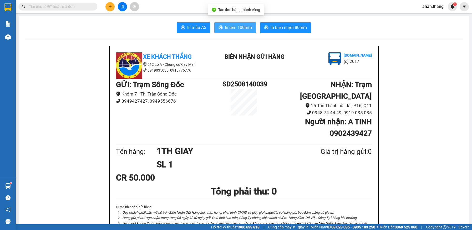
click at [239, 25] on span "In tem 100mm" at bounding box center [238, 27] width 27 height 7
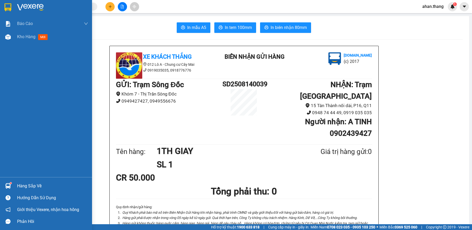
drag, startPoint x: 21, startPoint y: 37, endPoint x: 92, endPoint y: 112, distance: 102.6
click at [21, 37] on span "Kho hàng" at bounding box center [26, 36] width 18 height 5
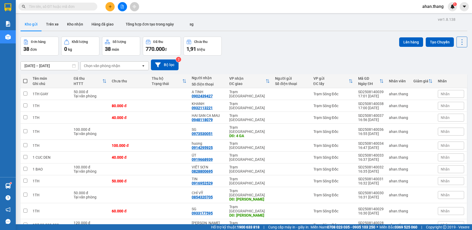
click at [24, 81] on span at bounding box center [25, 81] width 4 height 4
click at [25, 78] on input "checkbox" at bounding box center [25, 78] width 0 height 0
checkbox input "true"
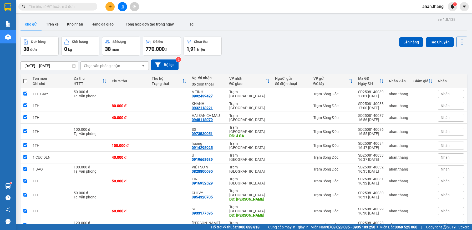
checkbox input "true"
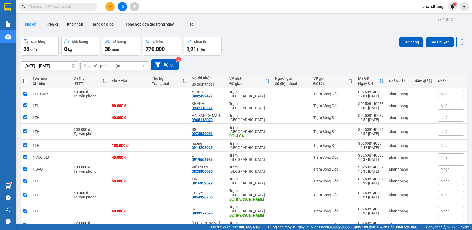
checkbox input "true"
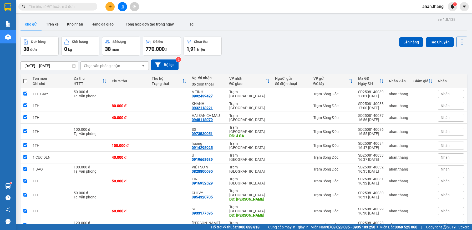
checkbox input "true"
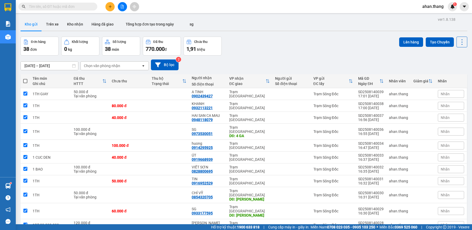
checkbox input "true"
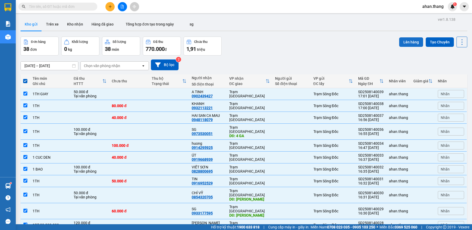
click at [410, 42] on button "Lên hàng" at bounding box center [411, 41] width 24 height 9
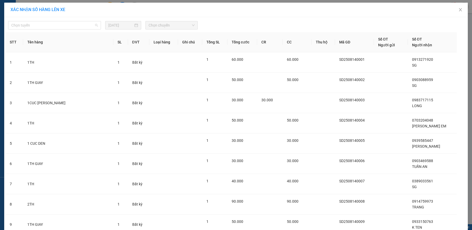
drag, startPoint x: 50, startPoint y: 27, endPoint x: 49, endPoint y: 32, distance: 5.1
click at [50, 26] on span "Chọn tuyến" at bounding box center [54, 25] width 86 height 8
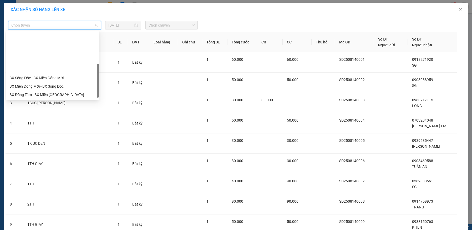
click at [30, 134] on div "BX Đồng Tâm - BX Miền Tây" at bounding box center [52, 137] width 86 height 6
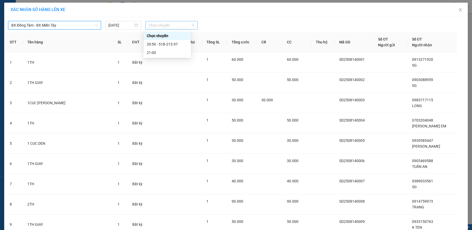
click at [159, 27] on span "Chọn chuyến" at bounding box center [171, 25] width 46 height 8
click at [155, 44] on div "20:50 - 51B-215.97" at bounding box center [167, 44] width 41 height 6
